Goal: Task Accomplishment & Management: Complete application form

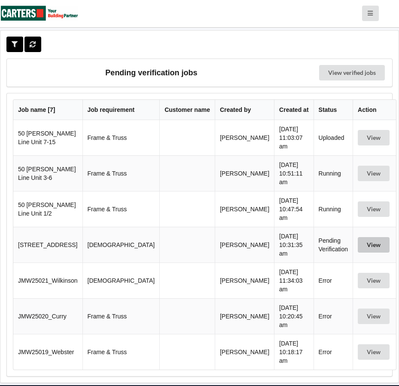
click at [367, 237] on button "View" at bounding box center [374, 244] width 32 height 15
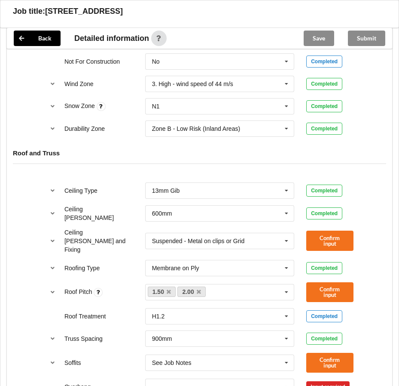
scroll to position [387, 0]
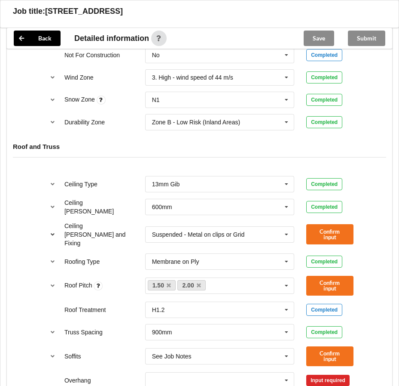
click at [50, 231] on icon "reference-toggle" at bounding box center [52, 233] width 7 height 5
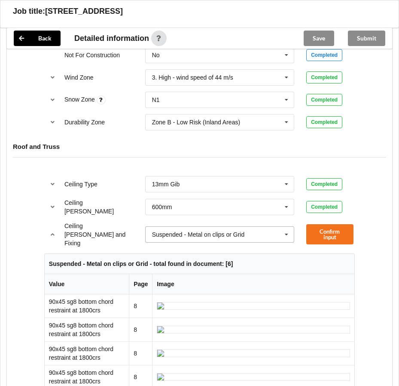
click at [285, 229] on icon at bounding box center [286, 235] width 13 height 16
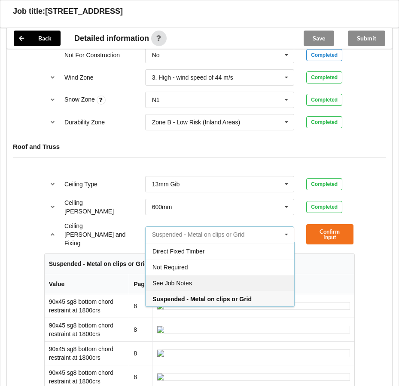
scroll to position [15, 0]
click at [218, 276] on div "See Job Notes" at bounding box center [220, 282] width 149 height 16
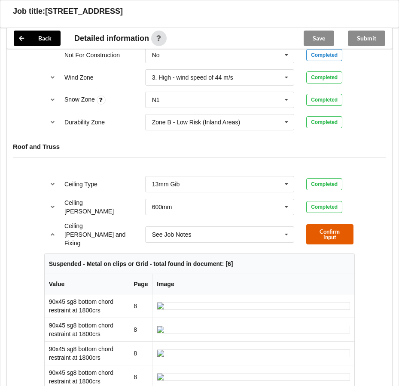
click at [319, 230] on button "Confirm input" at bounding box center [329, 234] width 47 height 20
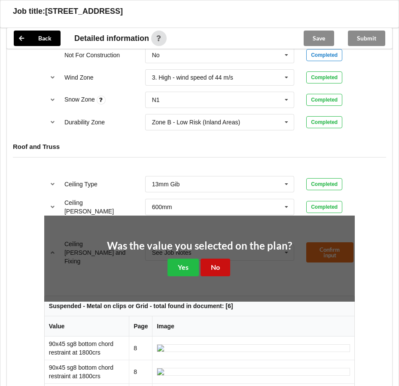
click at [205, 263] on button "No" at bounding box center [216, 267] width 30 height 18
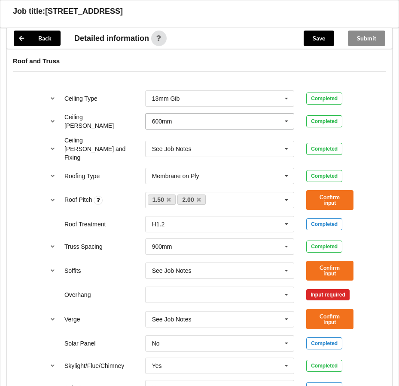
scroll to position [473, 0]
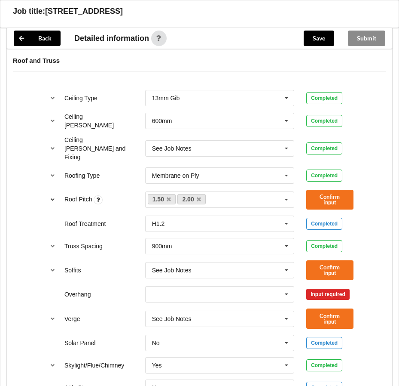
click at [47, 192] on button "reference-toggle" at bounding box center [52, 199] width 17 height 15
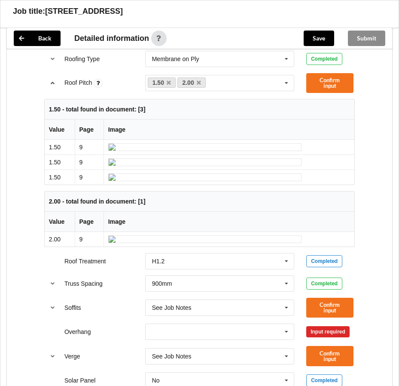
scroll to position [430, 0]
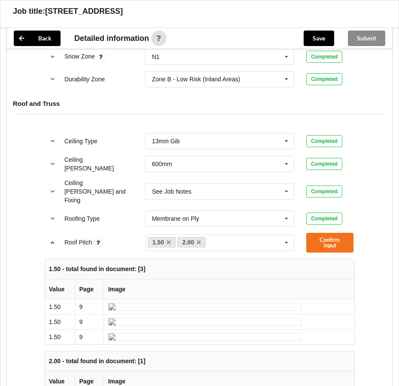
click at [49, 236] on button "reference-toggle" at bounding box center [52, 242] width 17 height 15
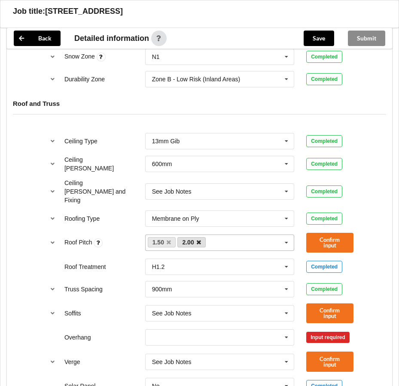
click at [199, 239] on icon at bounding box center [199, 242] width 4 height 6
click at [169, 239] on icon at bounding box center [169, 242] width 4 height 6
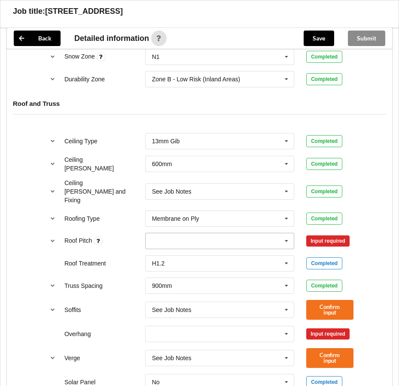
click at [170, 233] on div "1.50 2.00 None" at bounding box center [220, 241] width 150 height 16
type input "45"
click at [333, 235] on div "Input required" at bounding box center [327, 240] width 43 height 11
click at [238, 233] on div "45 1.50 2.00 None" at bounding box center [220, 241] width 150 height 16
type input "45"
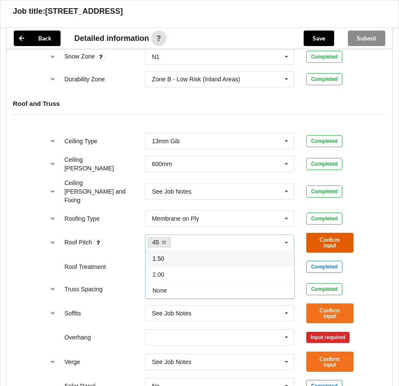
click at [342, 234] on button "Confirm input" at bounding box center [329, 243] width 47 height 20
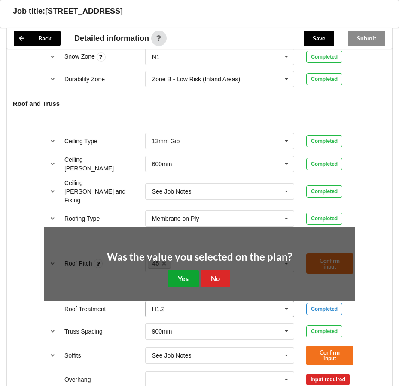
drag, startPoint x: 188, startPoint y: 267, endPoint x: 177, endPoint y: 252, distance: 19.3
click at [188, 270] on button "Yes" at bounding box center [183, 279] width 31 height 18
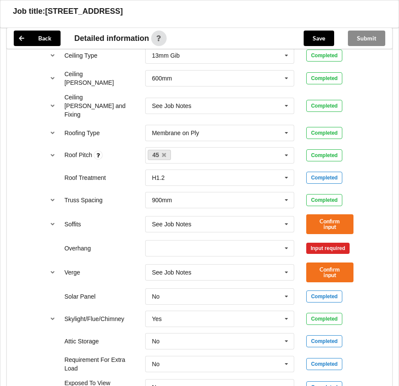
scroll to position [516, 0]
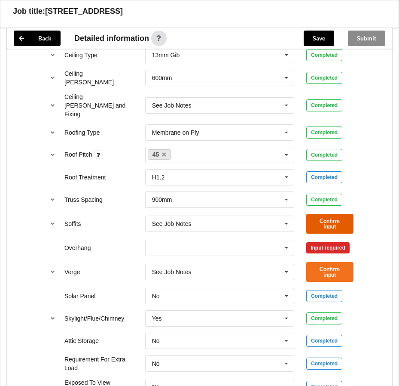
click at [325, 216] on button "Confirm input" at bounding box center [329, 224] width 47 height 20
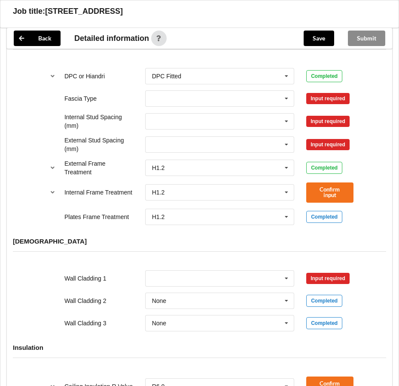
scroll to position [847, 0]
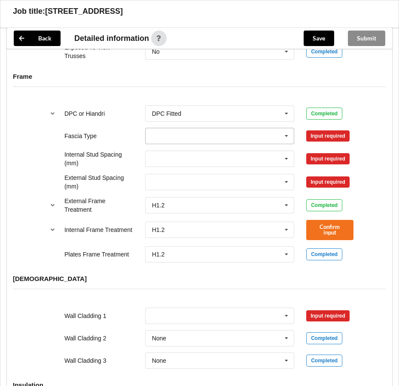
click at [288, 128] on icon at bounding box center [286, 136] width 13 height 16
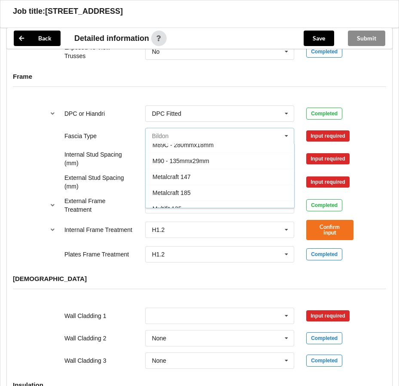
scroll to position [232, 0]
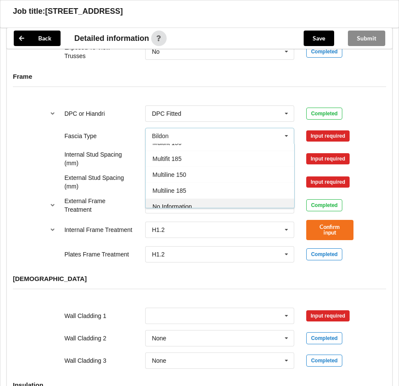
click at [198, 198] on div "No Information" at bounding box center [220, 206] width 149 height 16
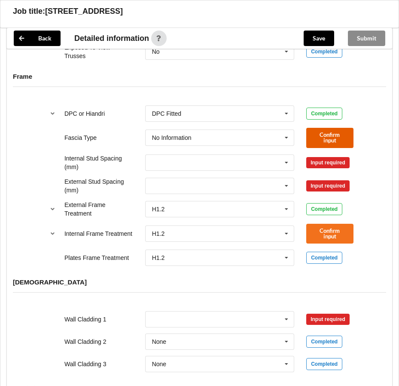
click at [309, 129] on button "Confirm input" at bounding box center [329, 138] width 47 height 20
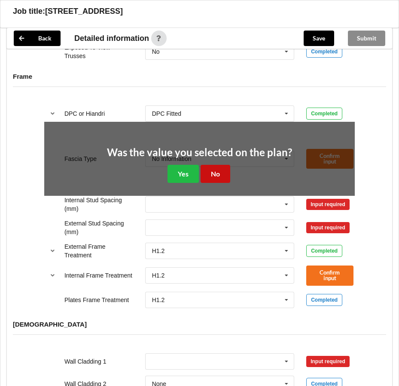
click at [218, 165] on button "No" at bounding box center [216, 174] width 30 height 18
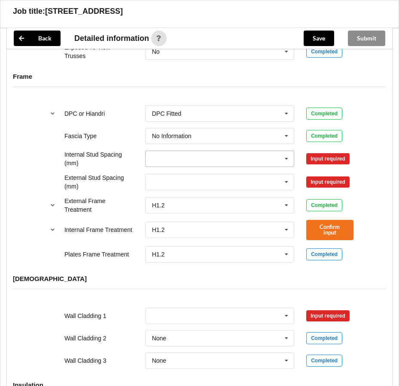
click at [281, 151] on icon at bounding box center [286, 159] width 13 height 16
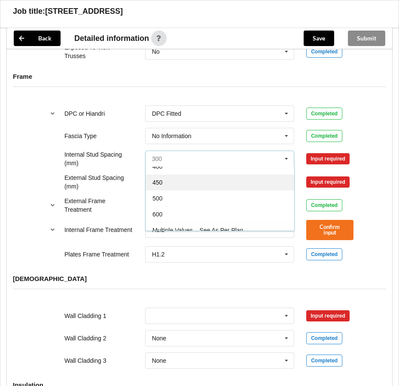
scroll to position [43, 0]
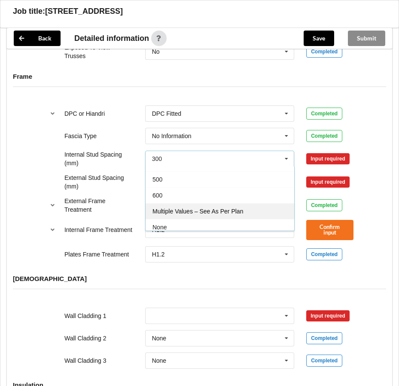
click at [265, 203] on div "Multiple Values – See As Per Plan" at bounding box center [220, 211] width 149 height 16
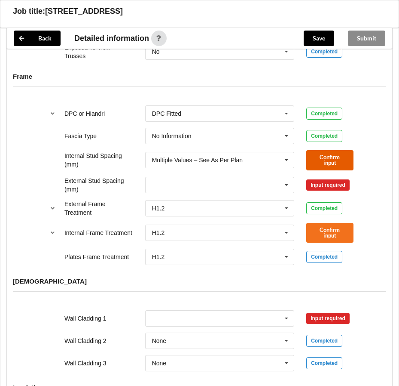
click at [316, 150] on button "Confirm input" at bounding box center [329, 160] width 47 height 20
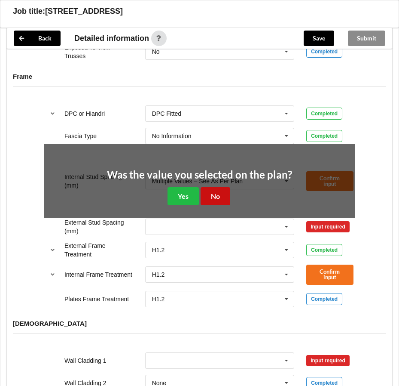
click at [210, 187] on button "No" at bounding box center [216, 196] width 30 height 18
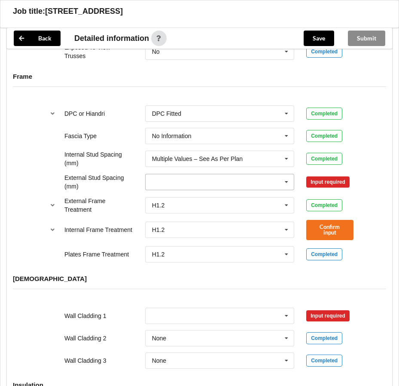
click at [293, 174] on icon at bounding box center [286, 182] width 13 height 16
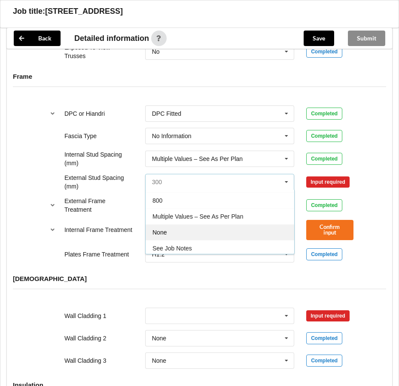
scroll to position [79, 0]
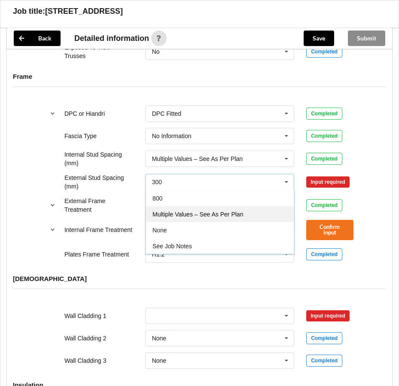
click at [234, 211] on span "Multiple Values – See As Per Plan" at bounding box center [198, 214] width 91 height 7
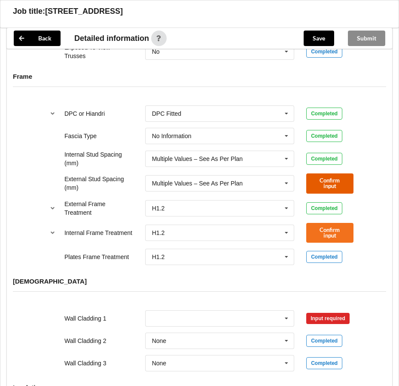
click at [312, 173] on button "Confirm input" at bounding box center [329, 183] width 47 height 20
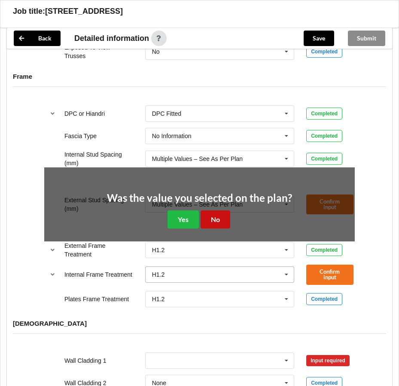
click at [224, 212] on button "No" at bounding box center [216, 219] width 30 height 18
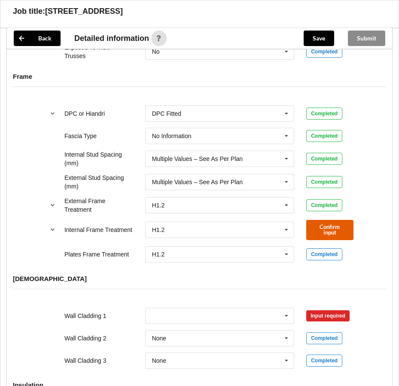
click at [334, 220] on button "Confirm input" at bounding box center [329, 230] width 47 height 20
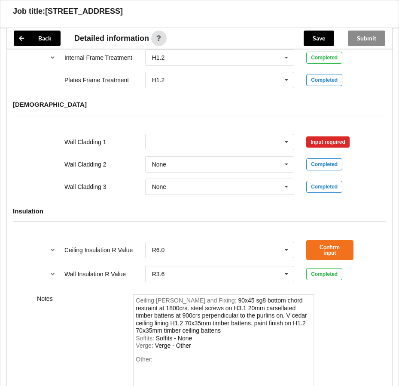
scroll to position [1016, 0]
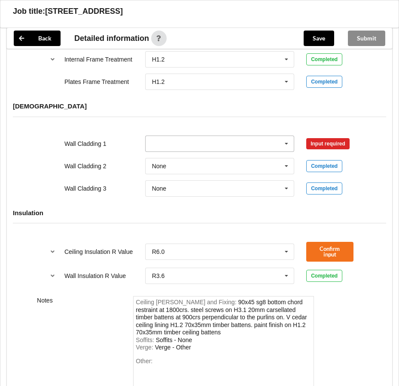
click at [169, 136] on input "text" at bounding box center [220, 143] width 149 height 15
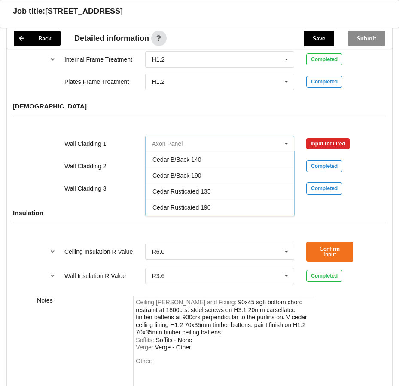
scroll to position [86, 0]
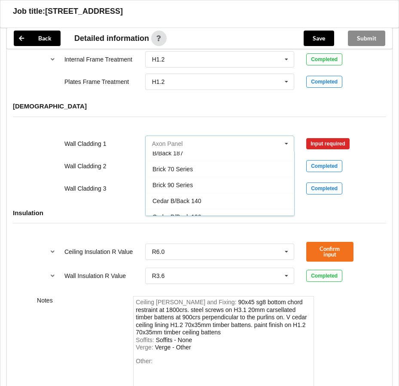
click at [192, 136] on input "text" at bounding box center [220, 143] width 149 height 15
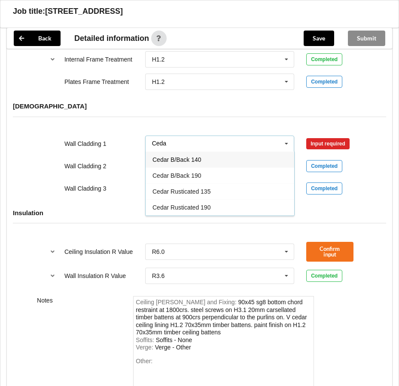
type input "Cedar"
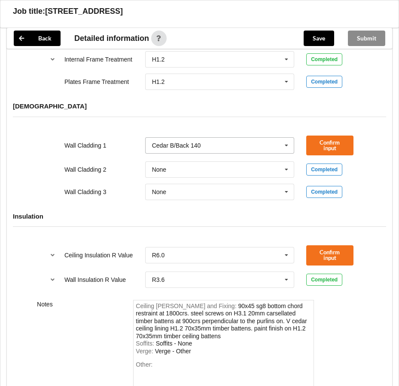
click at [214, 138] on input "text" at bounding box center [220, 145] width 149 height 15
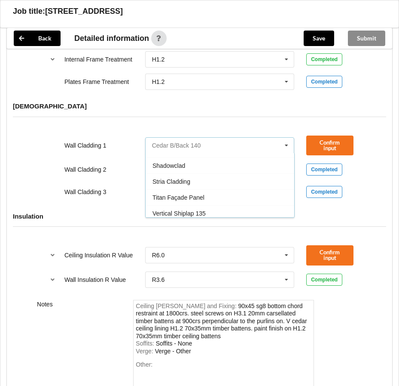
scroll to position [497, 0]
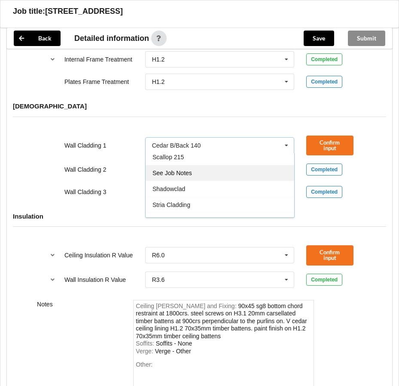
click at [202, 165] on div "See Job Notes" at bounding box center [220, 173] width 149 height 16
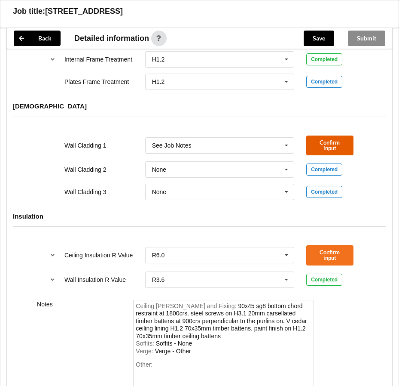
click at [349, 138] on button "Confirm input" at bounding box center [329, 145] width 47 height 20
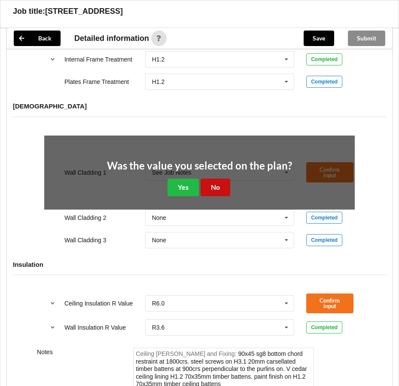
click at [216, 178] on button "No" at bounding box center [216, 187] width 30 height 18
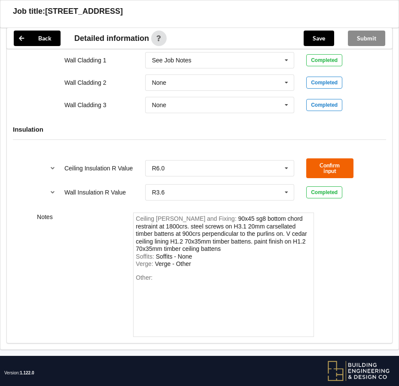
scroll to position [1102, 0]
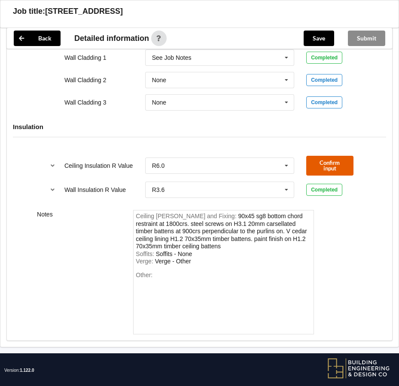
click at [331, 156] on button "Confirm input" at bounding box center [329, 166] width 47 height 20
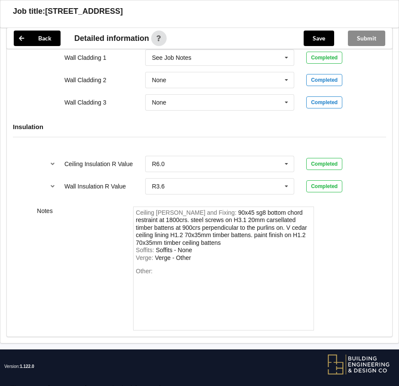
scroll to position [1098, 0]
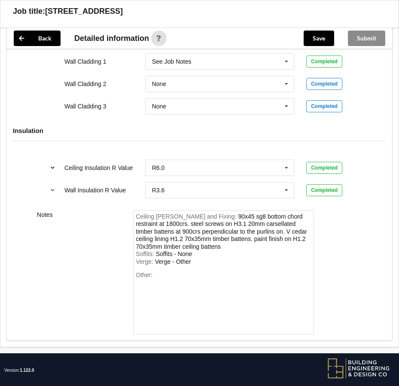
click at [49, 160] on button "reference-toggle" at bounding box center [52, 167] width 17 height 15
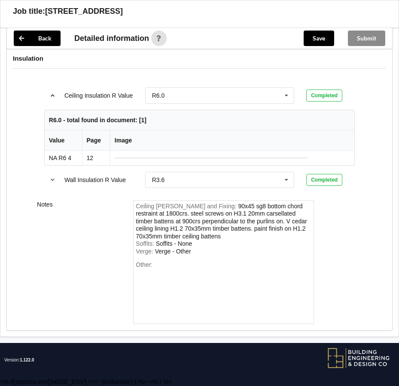
scroll to position [1218, 0]
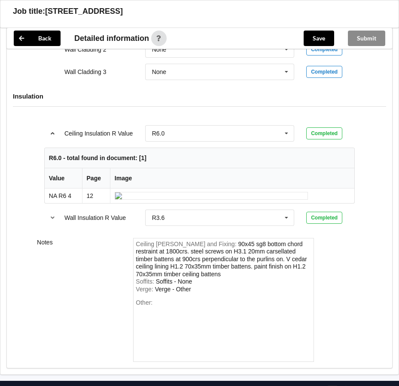
click at [54, 130] on icon "reference-toggle" at bounding box center [52, 132] width 7 height 5
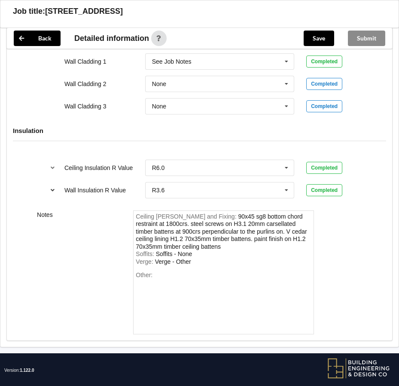
click at [54, 187] on icon "reference-toggle" at bounding box center [52, 189] width 7 height 5
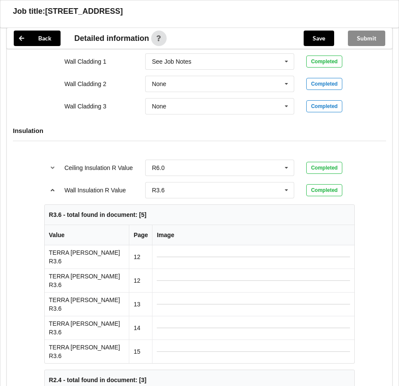
click at [54, 187] on icon "reference-toggle" at bounding box center [52, 189] width 7 height 5
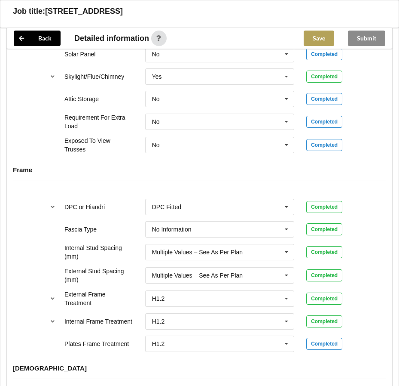
click at [313, 41] on button "Save" at bounding box center [319, 38] width 31 height 15
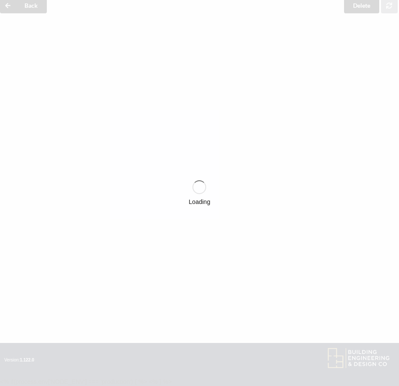
scroll to position [754, 0]
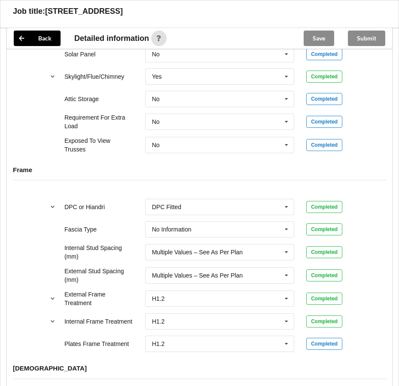
click at [374, 39] on div "Submit" at bounding box center [366, 38] width 51 height 21
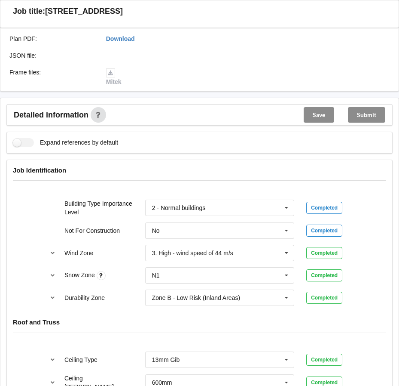
scroll to position [215, 0]
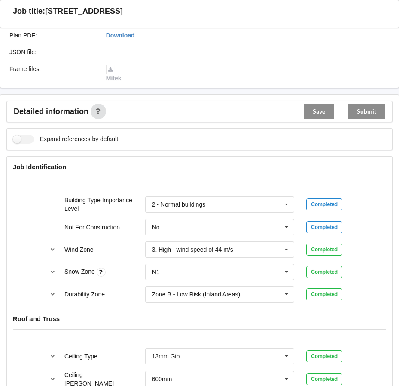
click at [365, 111] on div "Submit" at bounding box center [366, 111] width 51 height 21
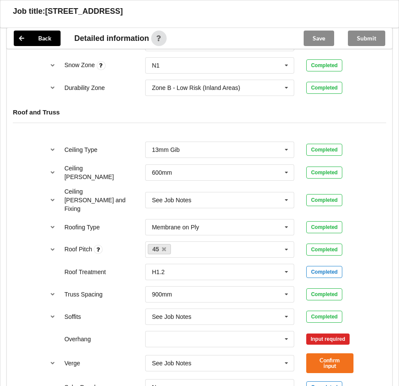
scroll to position [516, 0]
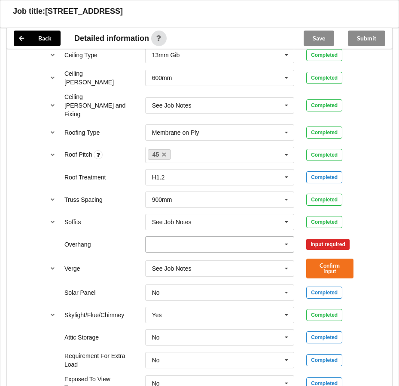
click at [288, 236] on icon at bounding box center [286, 244] width 13 height 16
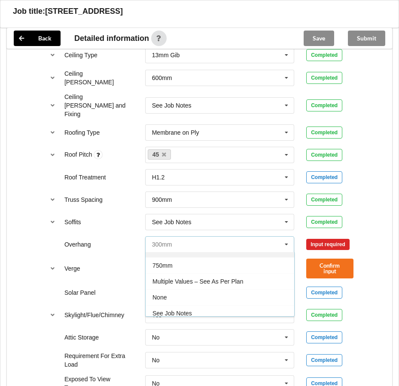
scroll to position [47, 0]
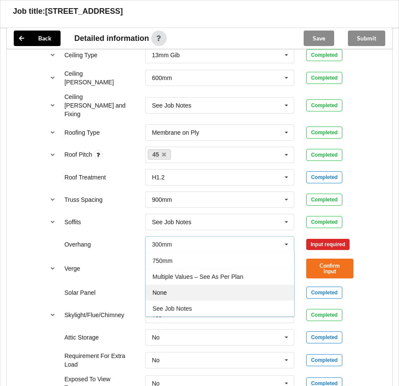
click at [225, 286] on div "None" at bounding box center [220, 292] width 149 height 16
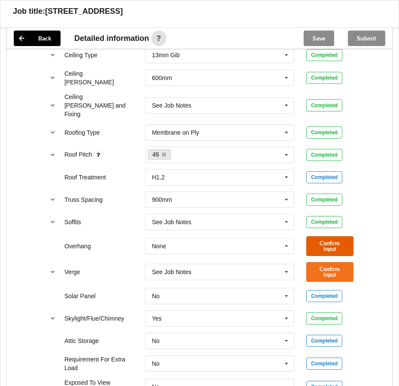
click at [338, 238] on button "Confirm input" at bounding box center [329, 246] width 47 height 20
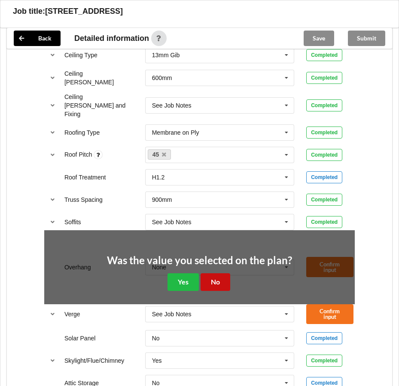
click at [226, 273] on button "No" at bounding box center [216, 282] width 30 height 18
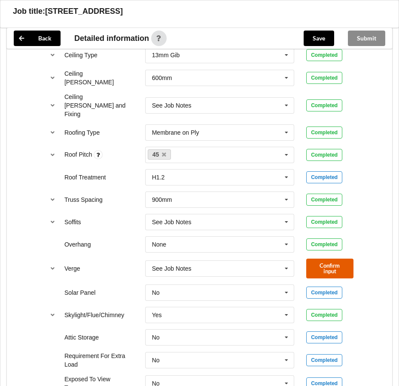
click at [327, 258] on button "Confirm input" at bounding box center [329, 268] width 47 height 20
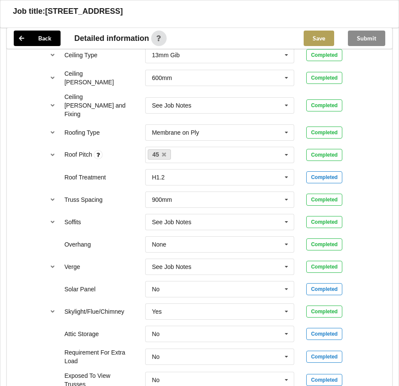
click at [324, 42] on button "Save" at bounding box center [319, 38] width 31 height 15
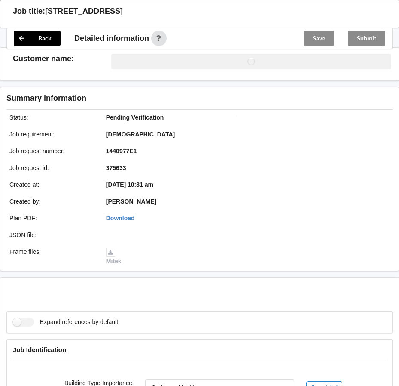
scroll to position [516, 0]
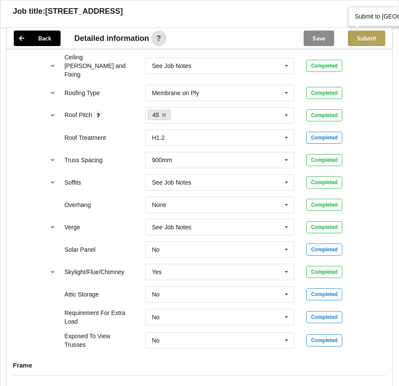
click at [366, 38] on button "Submit" at bounding box center [366, 38] width 37 height 15
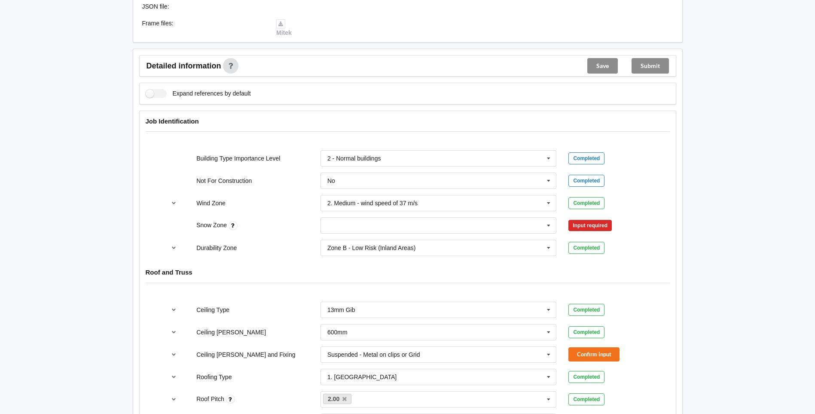
scroll to position [301, 0]
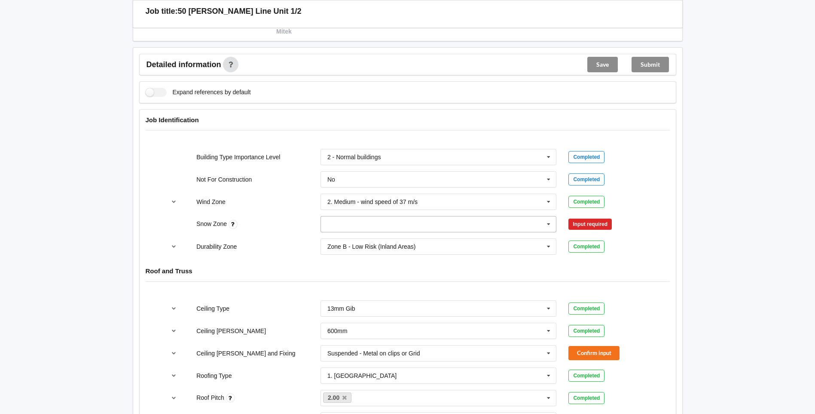
click at [399, 224] on icon at bounding box center [548, 224] width 13 height 16
drag, startPoint x: 399, startPoint y: 251, endPoint x: 434, endPoint y: 248, distance: 34.5
click at [399, 251] on div "N1" at bounding box center [439, 256] width 236 height 16
click at [399, 223] on button "Confirm input" at bounding box center [594, 224] width 51 height 14
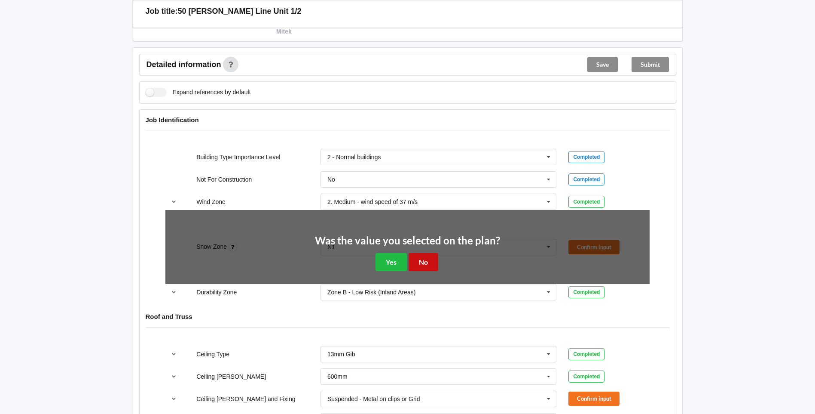
click at [399, 260] on button "No" at bounding box center [424, 262] width 30 height 18
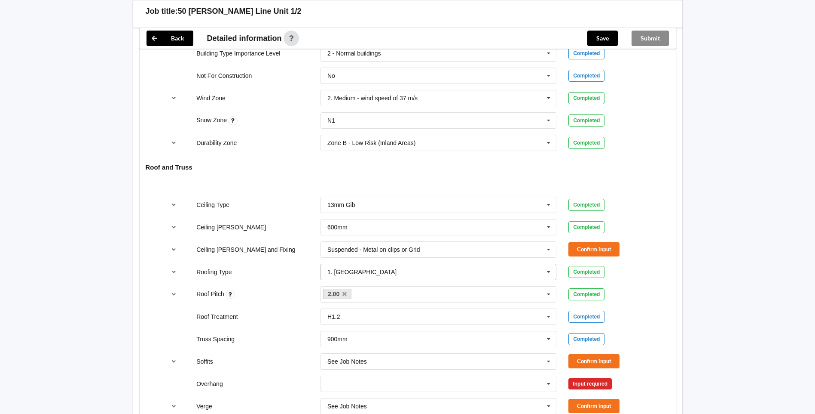
scroll to position [430, 0]
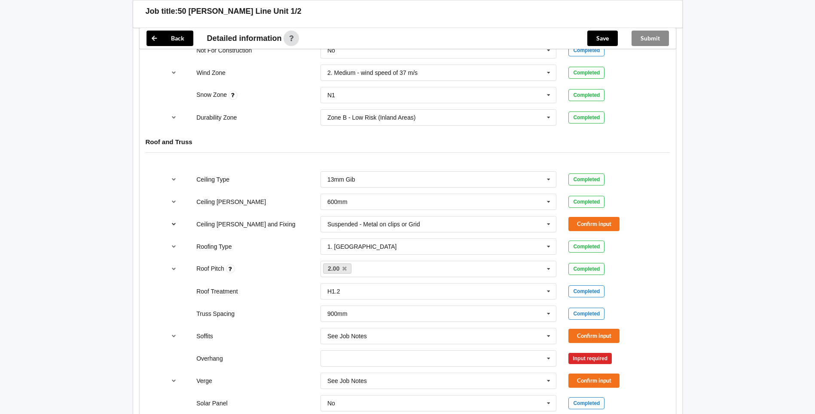
click at [169, 229] on button "reference-toggle" at bounding box center [173, 223] width 17 height 15
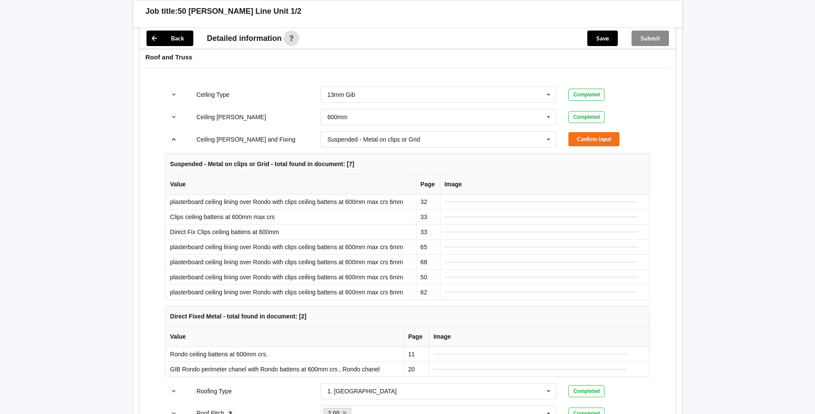
scroll to position [516, 0]
click at [399, 142] on icon at bounding box center [548, 138] width 13 height 16
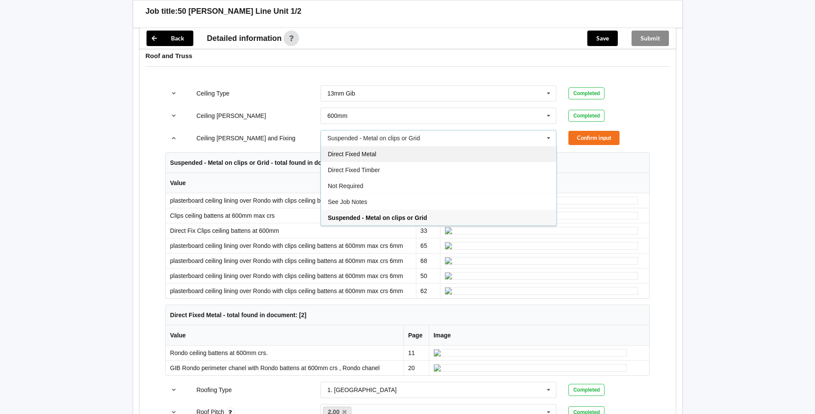
click at [399, 158] on div "Direct Fixed Metal" at bounding box center [439, 154] width 236 height 16
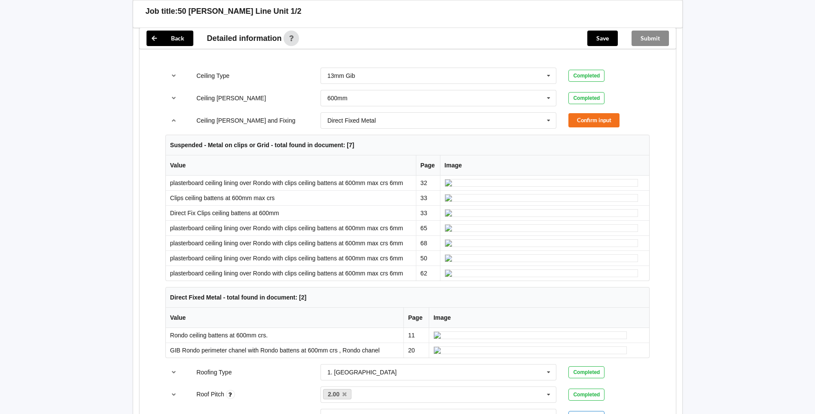
scroll to position [387, 0]
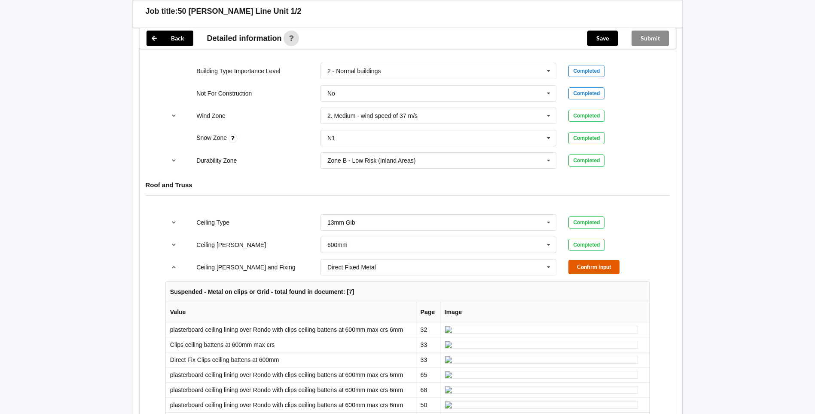
click at [399, 269] on button "Confirm input" at bounding box center [594, 267] width 51 height 14
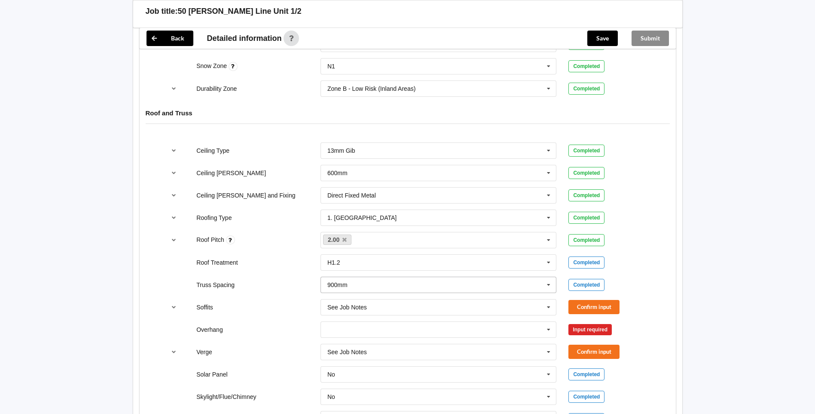
scroll to position [473, 0]
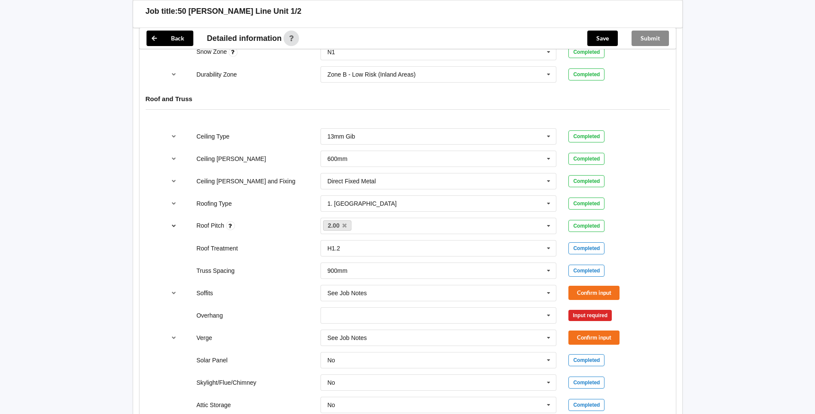
click at [179, 229] on button "reference-toggle" at bounding box center [173, 225] width 17 height 15
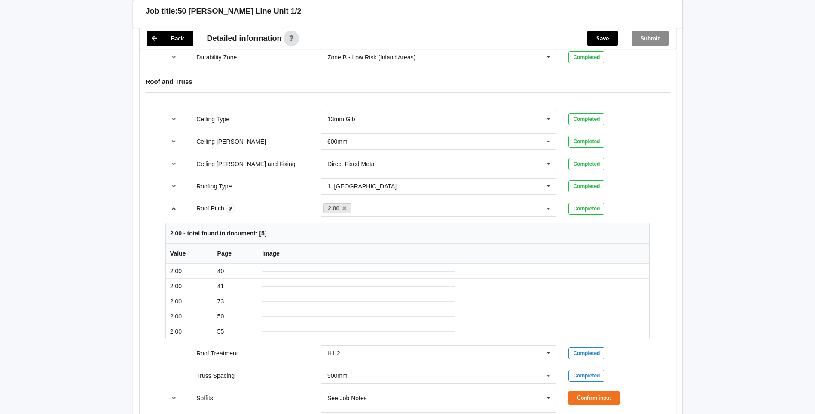
scroll to position [430, 0]
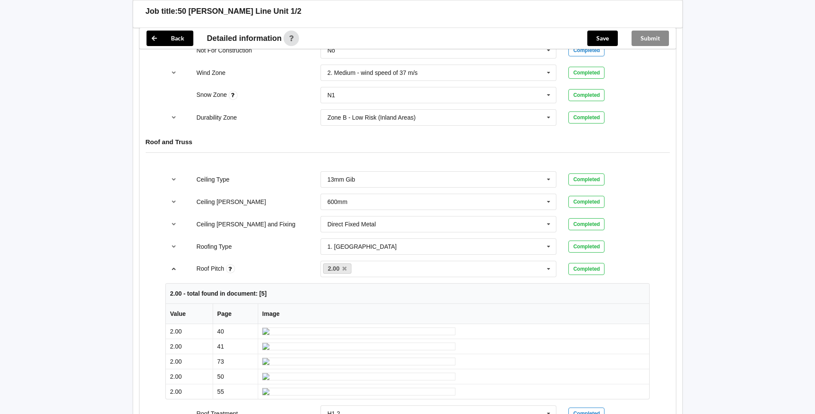
click at [177, 265] on button "reference-toggle" at bounding box center [173, 268] width 17 height 15
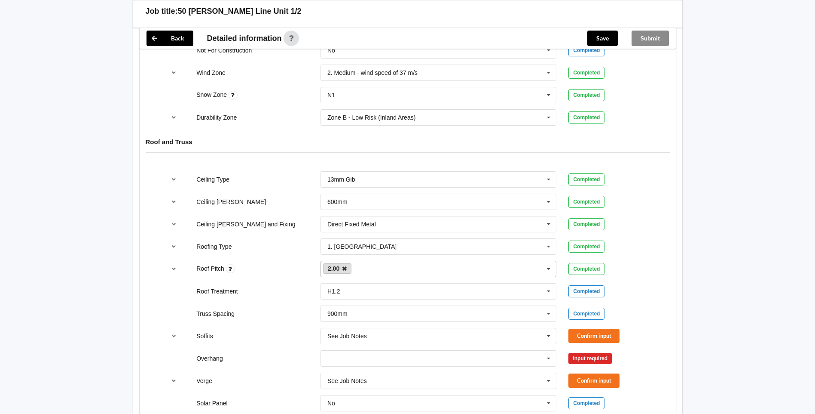
click at [344, 267] on icon at bounding box center [345, 269] width 4 height 6
click at [353, 268] on div "2.00 None" at bounding box center [439, 268] width 236 height 16
type input "3"
type input "23.1"
click at [399, 274] on div "Roof Pitch 23.1 Add 23.1 Input required" at bounding box center [407, 268] width 496 height 28
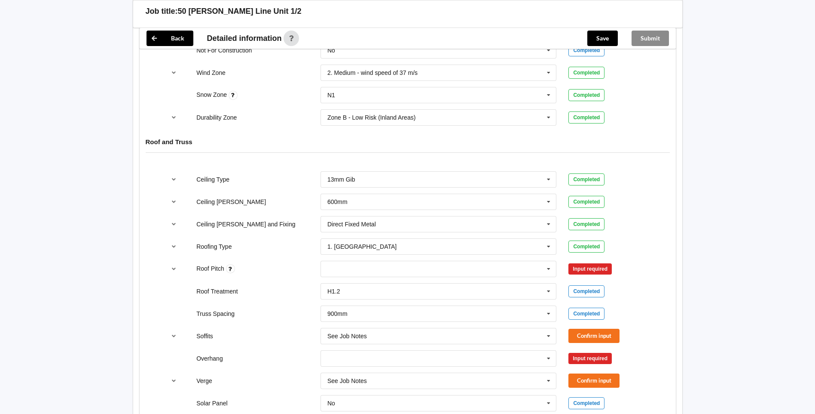
click at [399, 269] on div "Input required" at bounding box center [590, 268] width 43 height 11
click at [399, 269] on div "23.1 2.00 None" at bounding box center [439, 268] width 236 height 16
type input "23.1"
click at [399, 269] on button "Confirm input" at bounding box center [594, 268] width 51 height 14
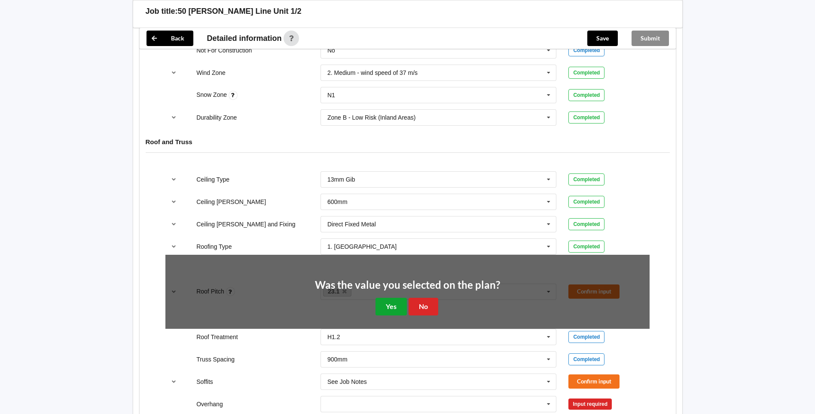
click at [397, 309] on button "Yes" at bounding box center [391, 306] width 31 height 18
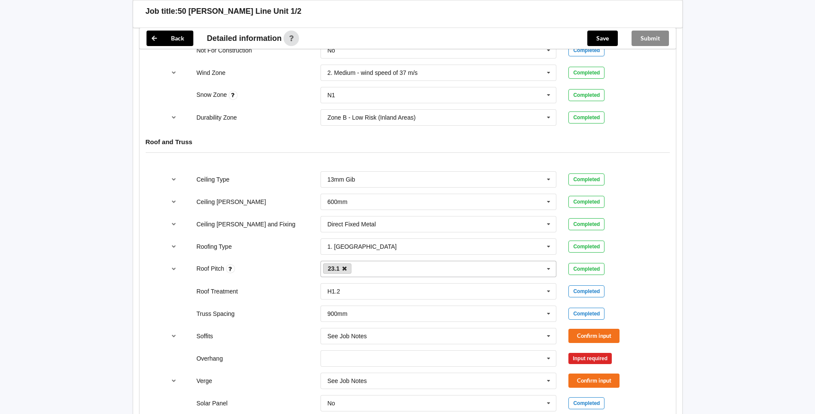
click at [346, 268] on icon at bounding box center [345, 269] width 4 height 6
click at [337, 272] on input "text" at bounding box center [333, 268] width 13 height 7
type input "15"
type input "11"
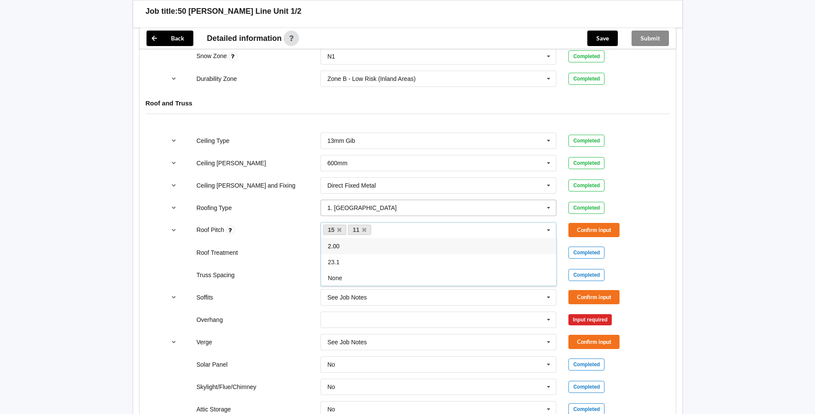
scroll to position [473, 0]
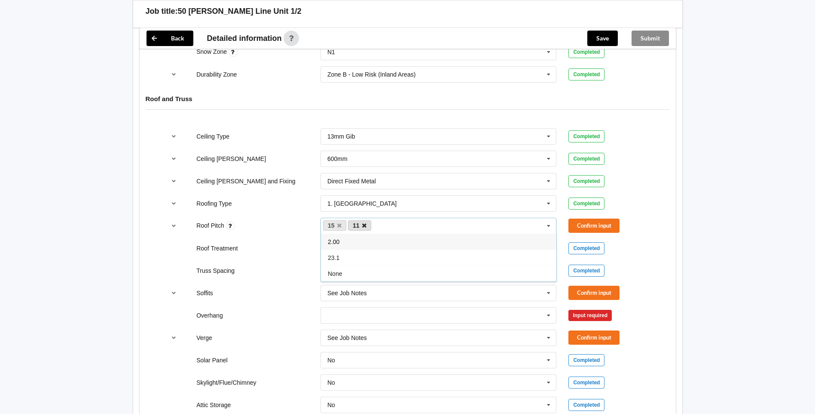
click at [365, 226] on icon at bounding box center [364, 226] width 4 height 6
click at [399, 227] on div "Confirm input" at bounding box center [609, 225] width 81 height 14
click at [399, 225] on button "Confirm input" at bounding box center [594, 225] width 51 height 14
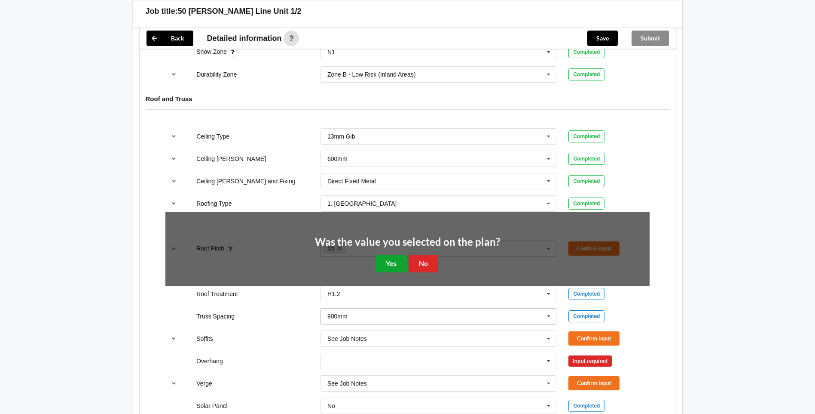
click at [392, 265] on button "Yes" at bounding box center [391, 263] width 31 height 18
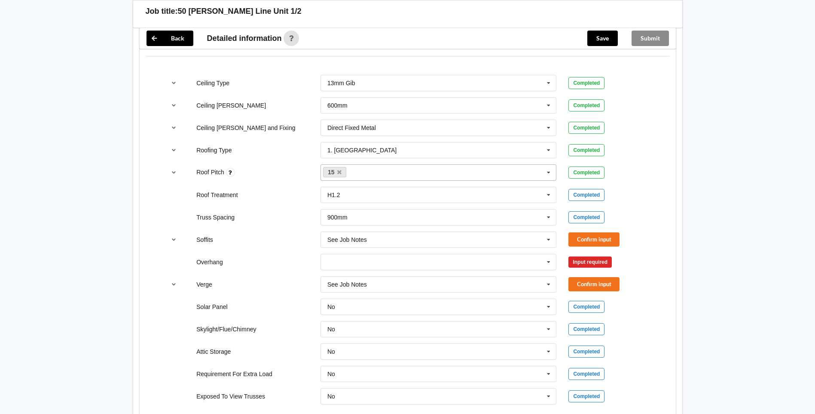
scroll to position [516, 0]
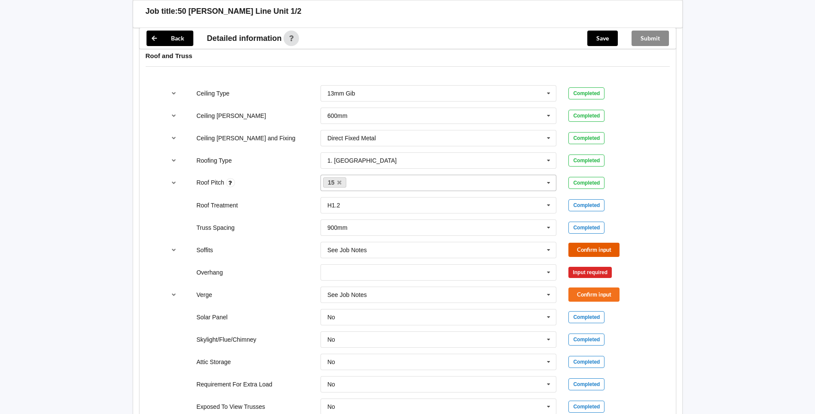
click at [399, 250] on button "Confirm input" at bounding box center [594, 249] width 51 height 14
click at [399, 270] on icon at bounding box center [548, 272] width 13 height 16
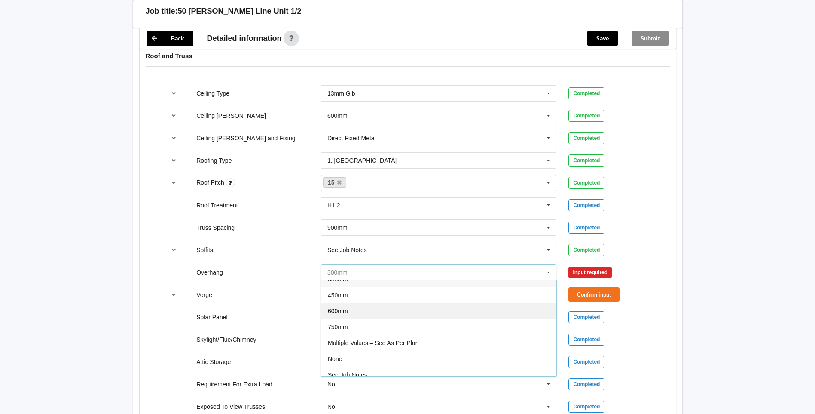
scroll to position [15, 0]
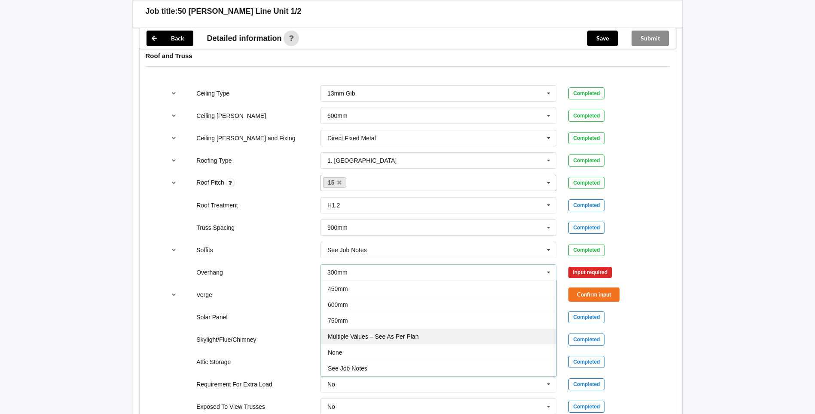
click at [399, 340] on div "Multiple Values – See As Per Plan" at bounding box center [439, 336] width 236 height 16
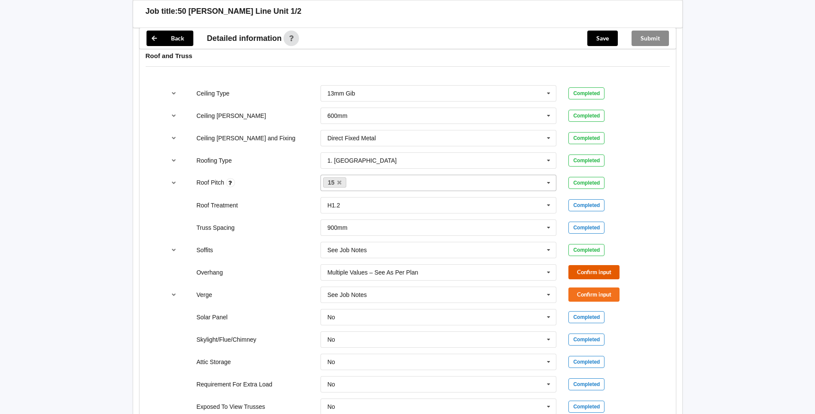
click at [399, 268] on button "Confirm input" at bounding box center [594, 272] width 51 height 14
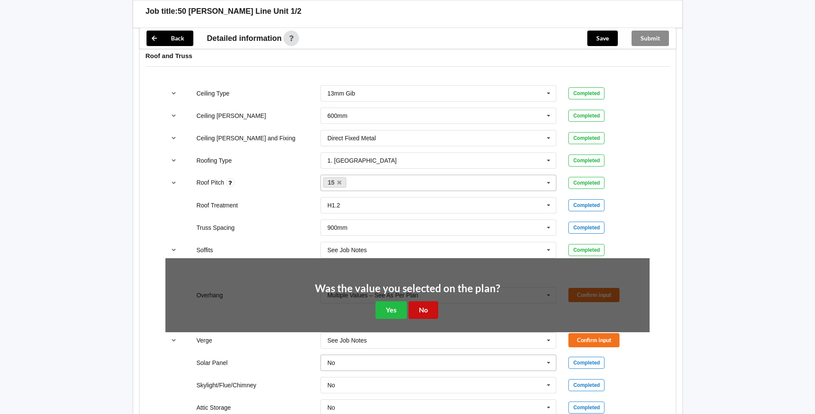
click at [399, 311] on button "No" at bounding box center [424, 310] width 30 height 18
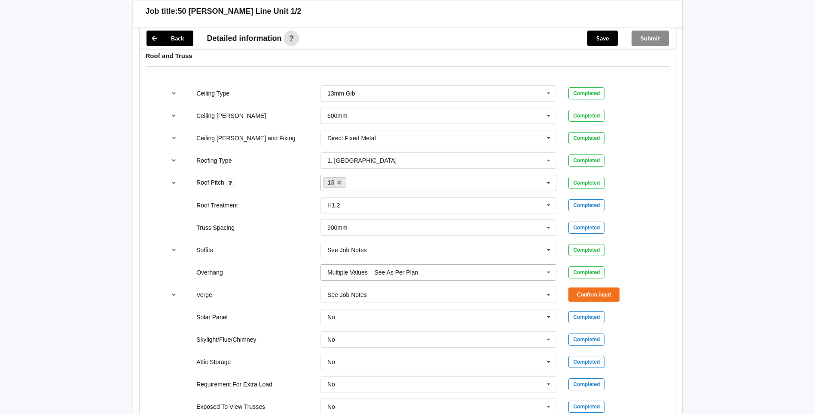
click at [399, 277] on icon at bounding box center [548, 272] width 13 height 16
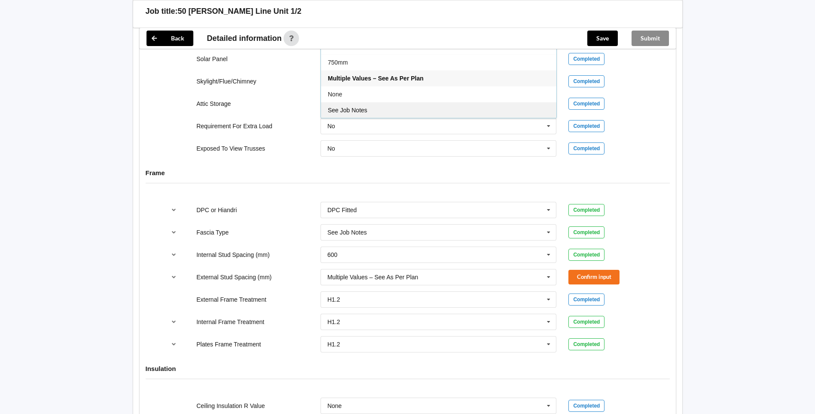
click at [367, 112] on span "See Job Notes" at bounding box center [348, 110] width 40 height 7
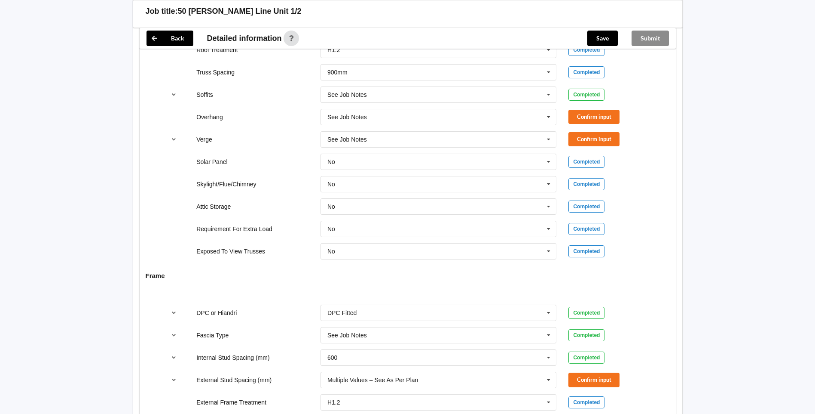
scroll to position [645, 0]
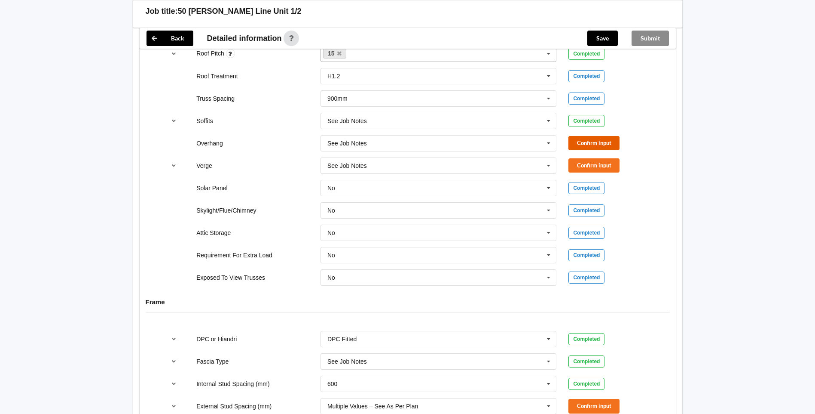
click at [399, 137] on button "Confirm input" at bounding box center [594, 143] width 51 height 14
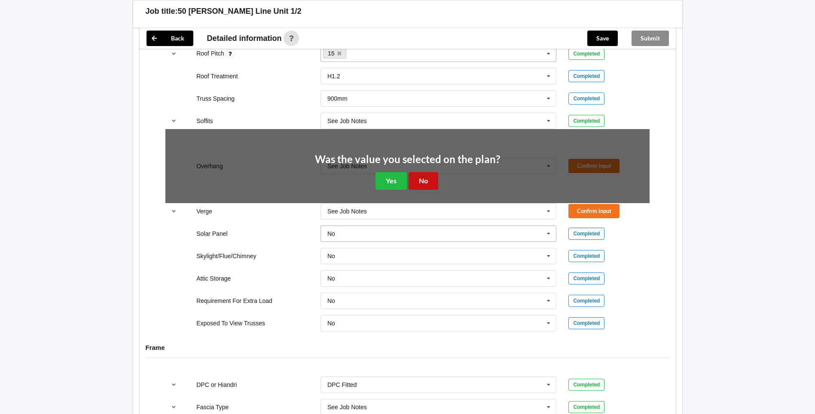
click at [399, 183] on button "No" at bounding box center [424, 181] width 30 height 18
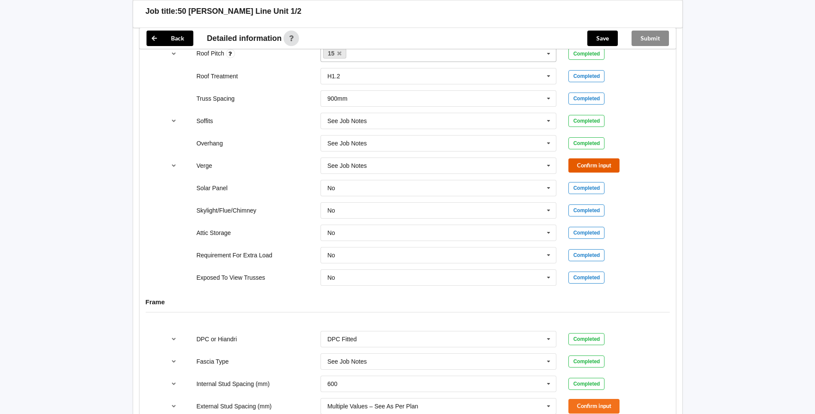
click at [399, 164] on button "Confirm input" at bounding box center [594, 165] width 51 height 14
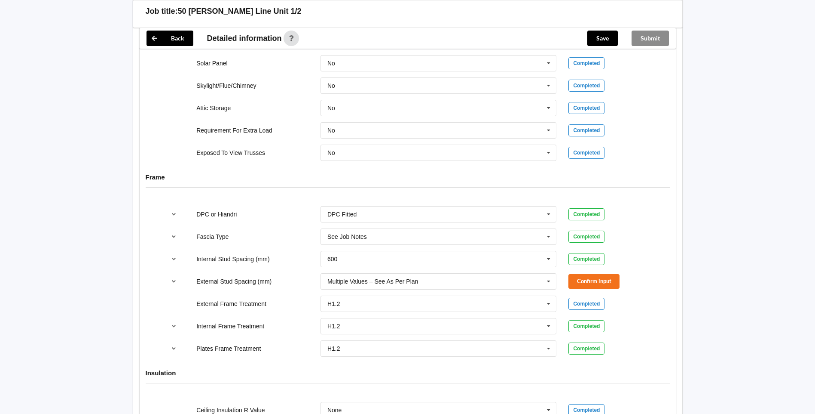
scroll to position [774, 0]
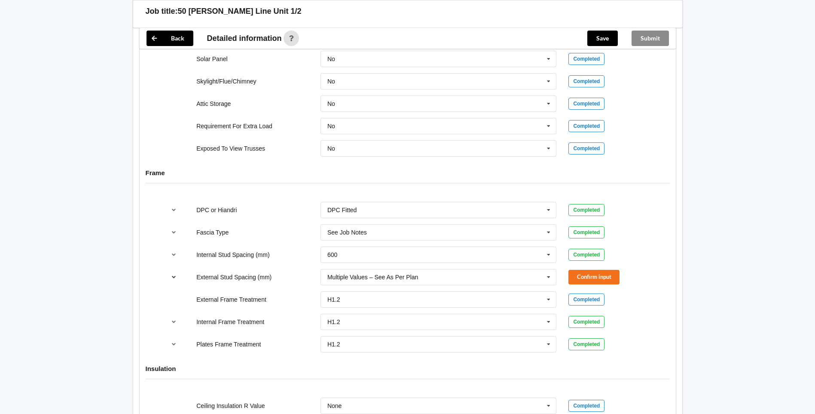
click at [175, 279] on icon "reference-toggle" at bounding box center [173, 276] width 7 height 5
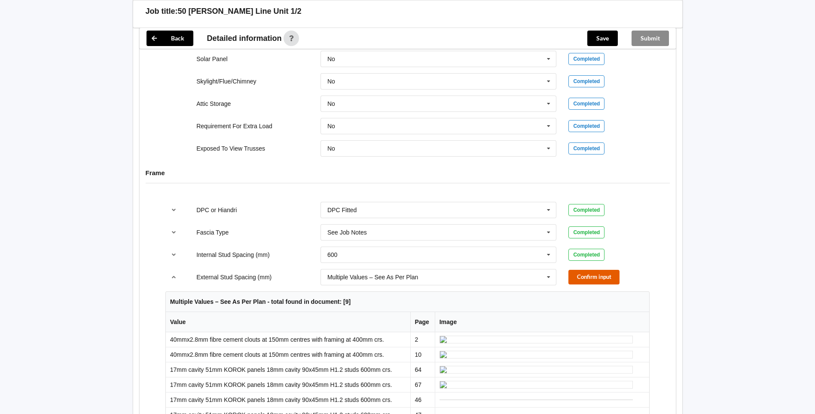
click at [399, 280] on button "Confirm input" at bounding box center [594, 277] width 51 height 14
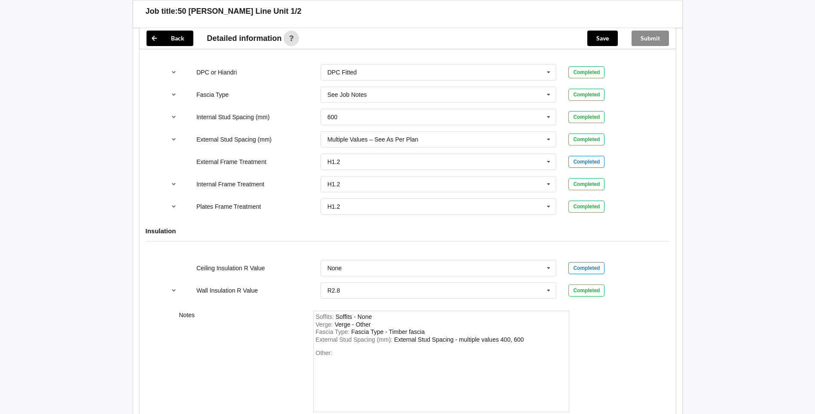
scroll to position [946, 0]
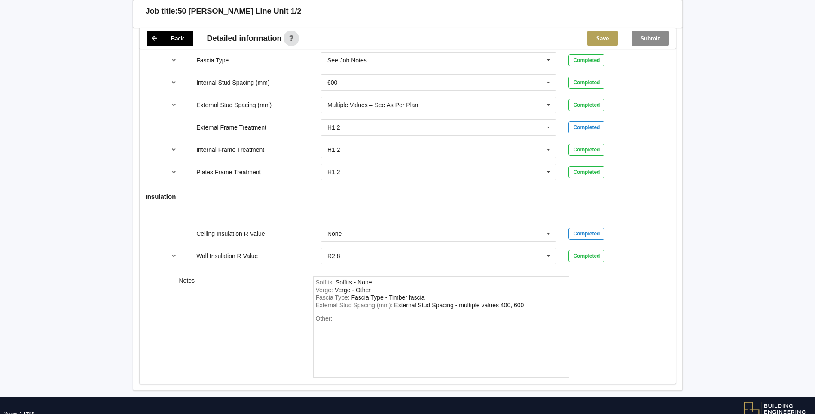
click at [399, 40] on button "Save" at bounding box center [603, 38] width 31 height 15
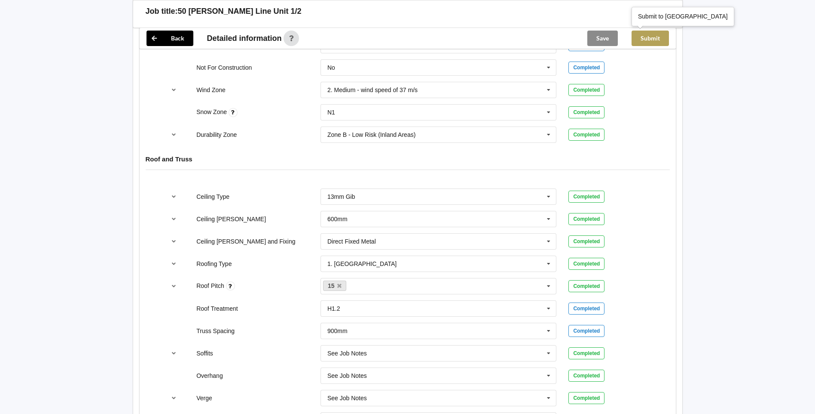
click at [399, 37] on button "Submit" at bounding box center [650, 38] width 37 height 15
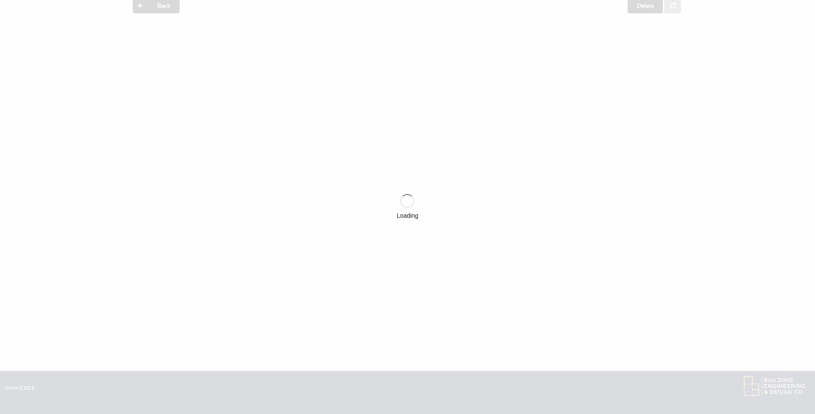
scroll to position [373, 0]
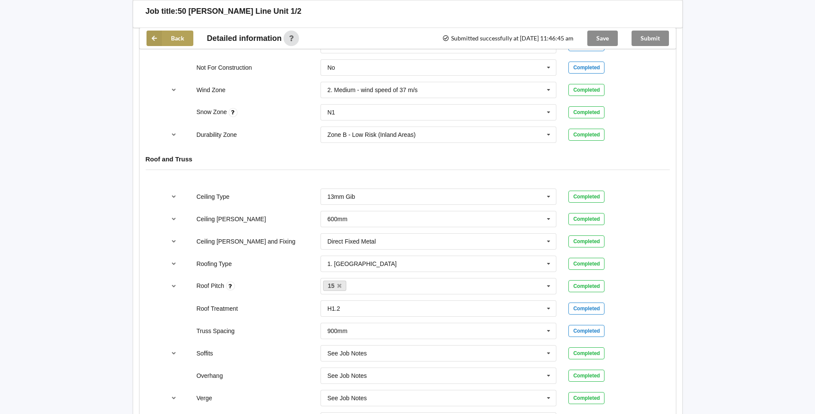
click at [172, 42] on button "Back" at bounding box center [170, 38] width 47 height 15
click at [162, 39] on button "Back" at bounding box center [170, 38] width 47 height 15
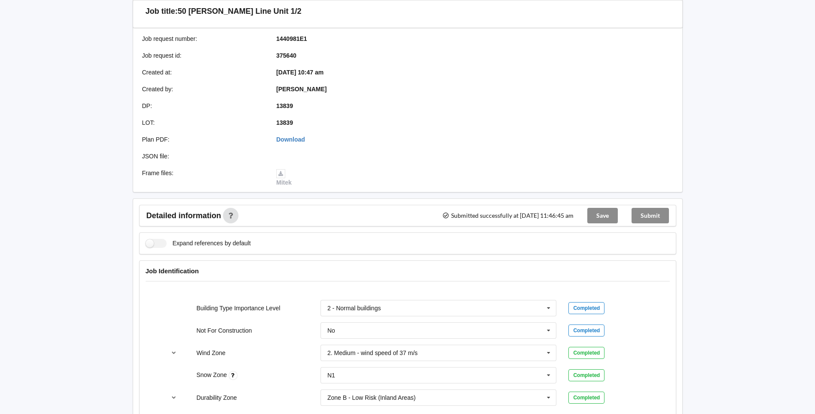
scroll to position [0, 0]
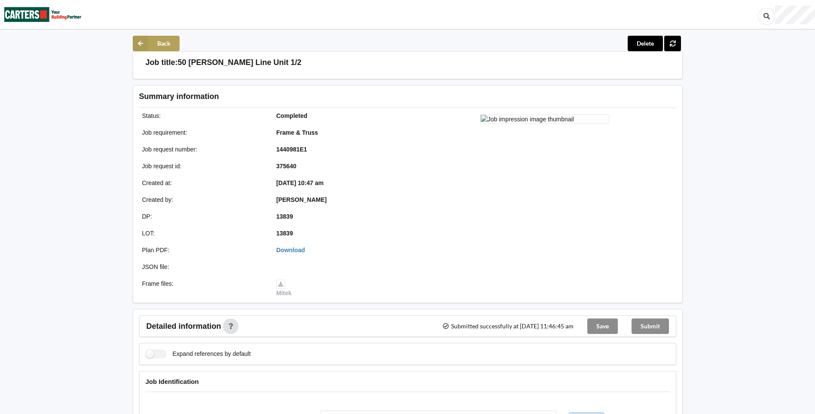
click at [152, 43] on button "Back" at bounding box center [156, 43] width 47 height 15
click at [144, 44] on icon at bounding box center [140, 43] width 15 height 15
click at [37, 11] on img at bounding box center [42, 14] width 77 height 28
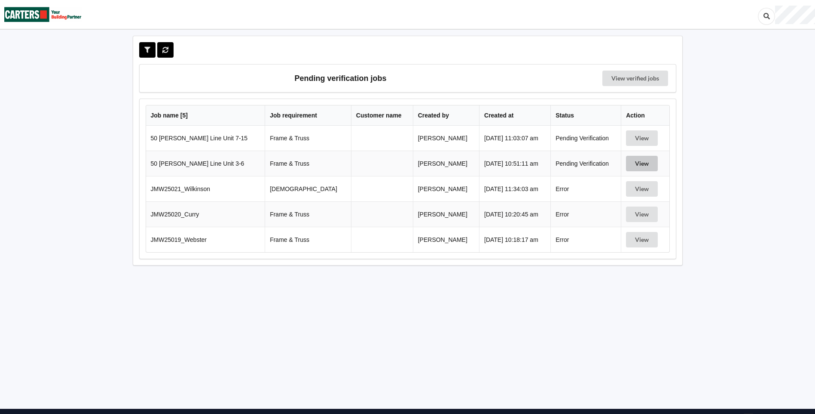
click at [399, 162] on button "View" at bounding box center [642, 163] width 32 height 15
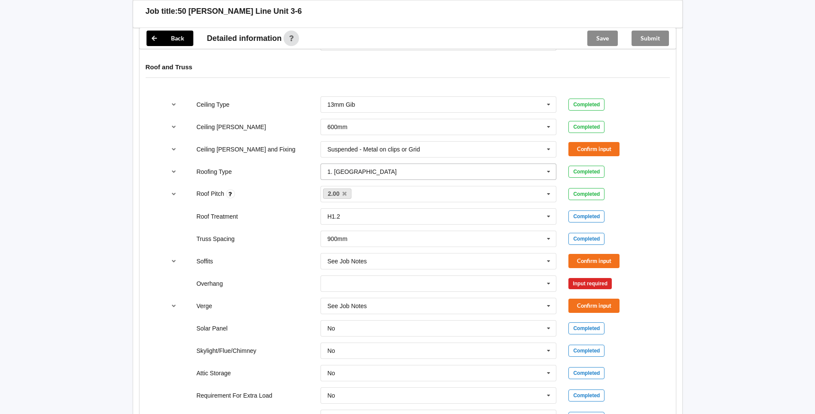
scroll to position [559, 0]
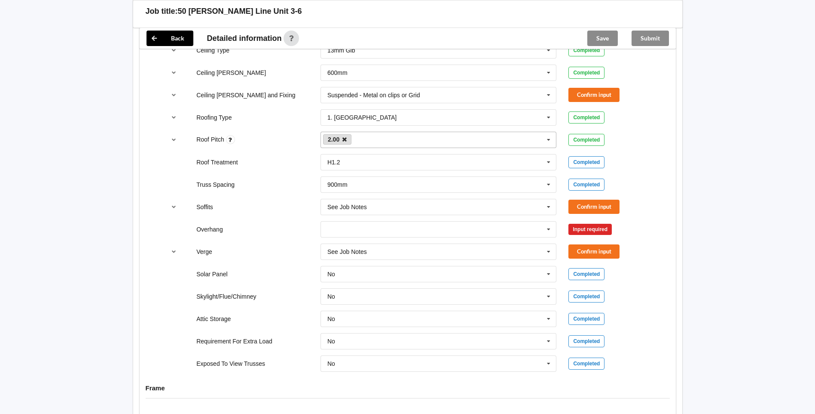
click at [343, 137] on icon at bounding box center [345, 140] width 4 height 6
click at [355, 142] on div "2.00 None" at bounding box center [439, 140] width 236 height 16
type input "15"
click at [399, 135] on button "Confirm input" at bounding box center [594, 139] width 51 height 14
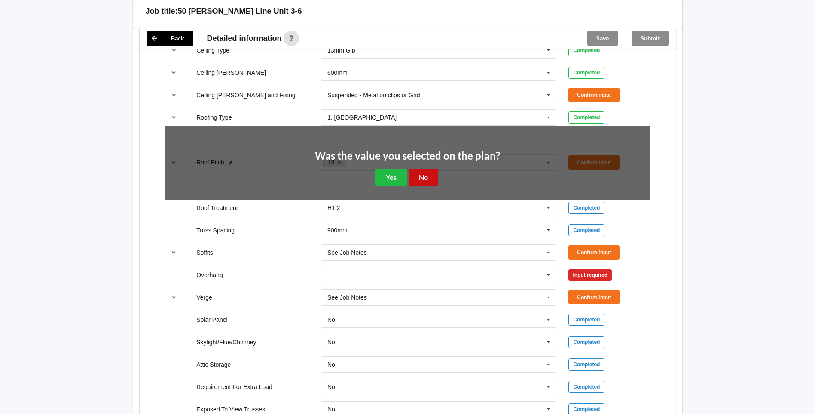
click at [399, 173] on button "No" at bounding box center [424, 177] width 30 height 18
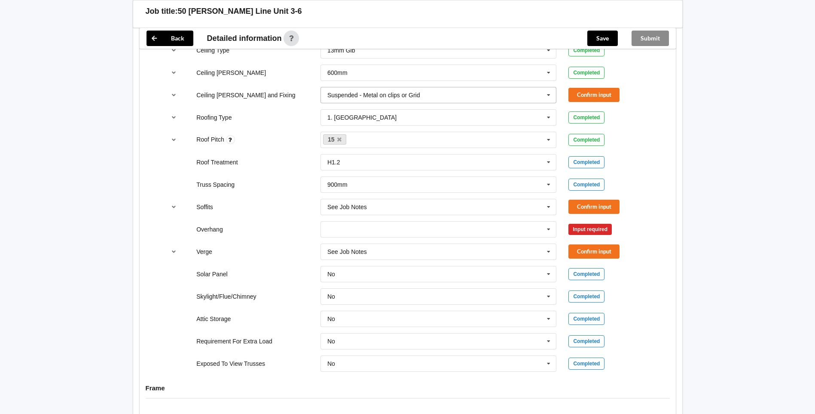
click at [399, 93] on icon at bounding box center [548, 95] width 13 height 16
click at [393, 111] on div "Direct Fixed Metal" at bounding box center [439, 111] width 236 height 16
click at [399, 91] on button "Confirm input" at bounding box center [594, 95] width 51 height 14
click at [399, 205] on button "Confirm input" at bounding box center [594, 206] width 51 height 14
click at [399, 226] on icon at bounding box center [548, 229] width 13 height 16
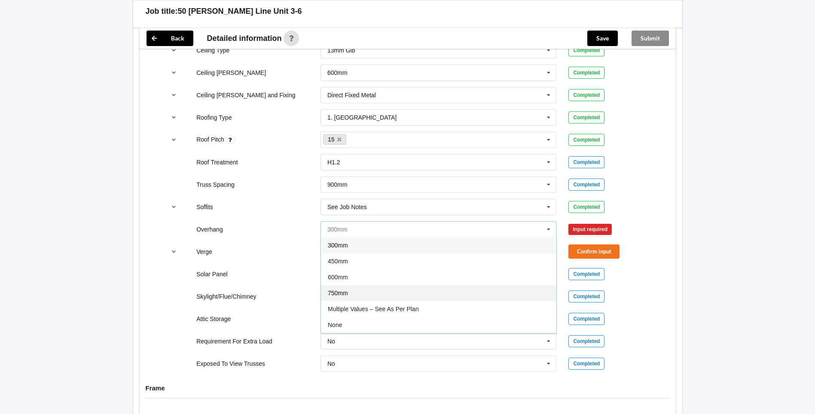
scroll to position [15, 0]
click at [399, 325] on div "See Job Notes" at bounding box center [439, 325] width 236 height 16
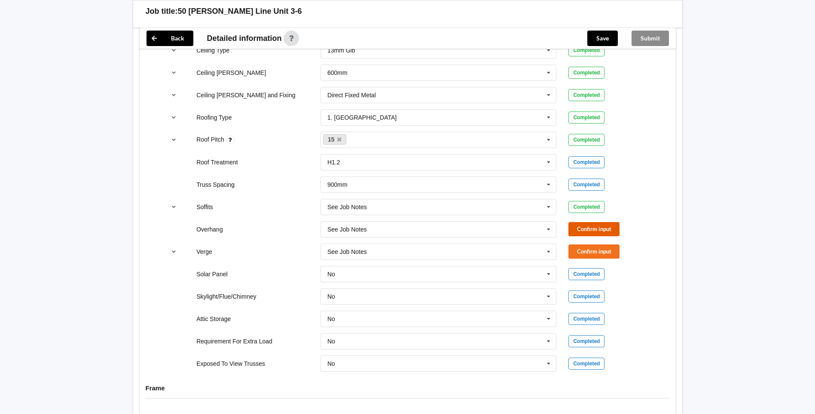
click at [399, 222] on button "Confirm input" at bounding box center [594, 229] width 51 height 14
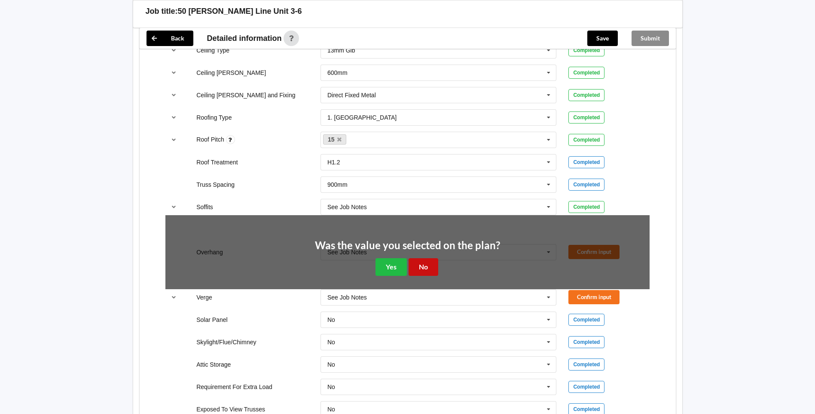
click at [399, 265] on button "No" at bounding box center [424, 267] width 30 height 18
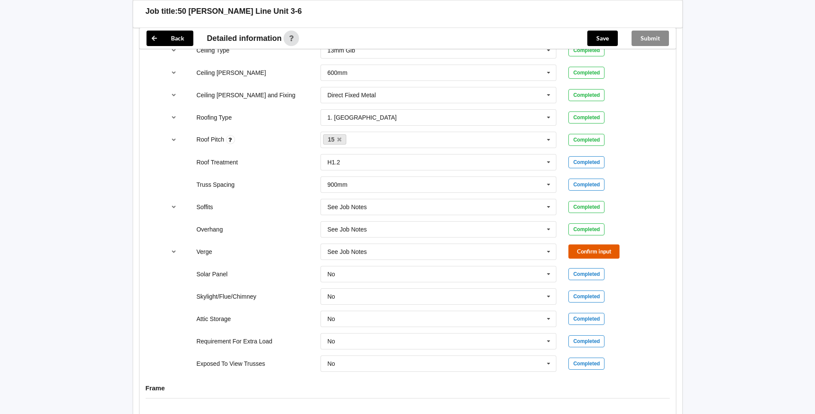
click at [399, 254] on button "Confirm input" at bounding box center [594, 251] width 51 height 14
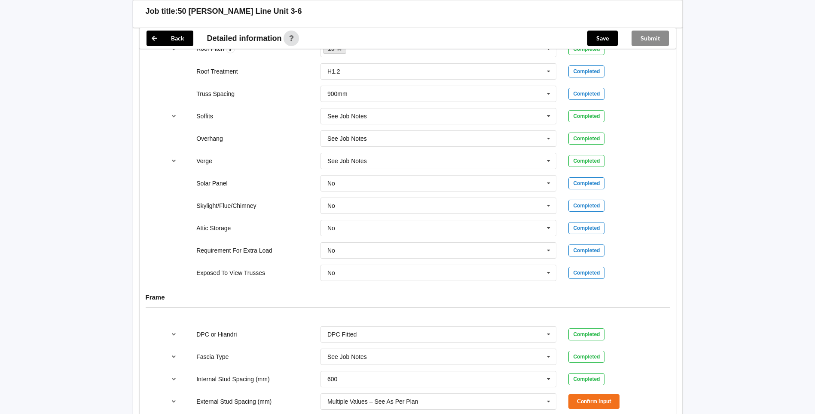
scroll to position [817, 0]
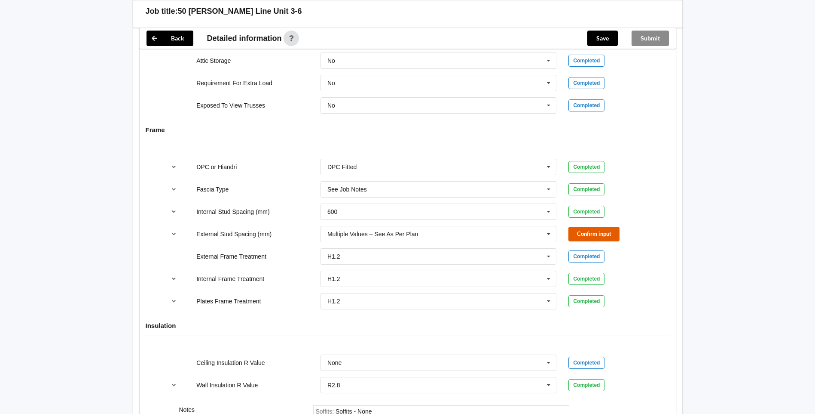
click at [399, 230] on button "Confirm input" at bounding box center [594, 234] width 51 height 14
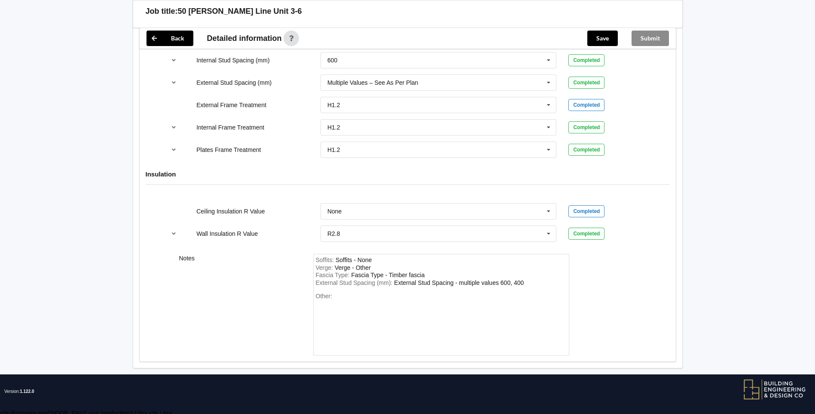
scroll to position [971, 0]
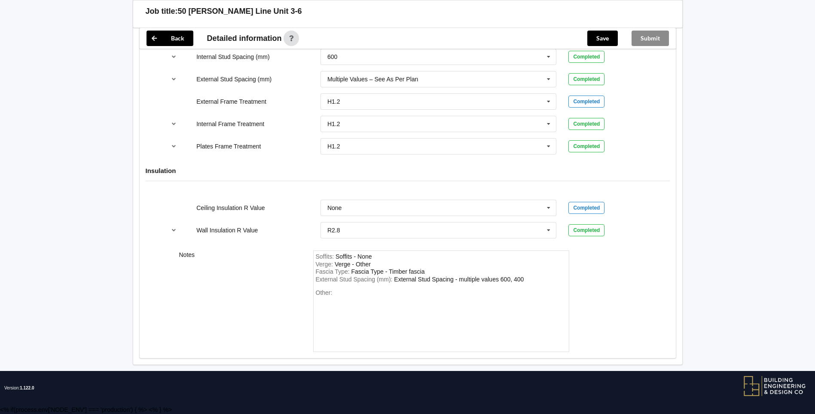
click at [399, 28] on div "Back Detailed information Save Submit" at bounding box center [407, 38] width 537 height 21
click at [399, 29] on div "Save" at bounding box center [603, 38] width 44 height 21
click at [399, 31] on button "Save" at bounding box center [603, 38] width 31 height 15
click at [399, 41] on div "Submit" at bounding box center [650, 38] width 51 height 21
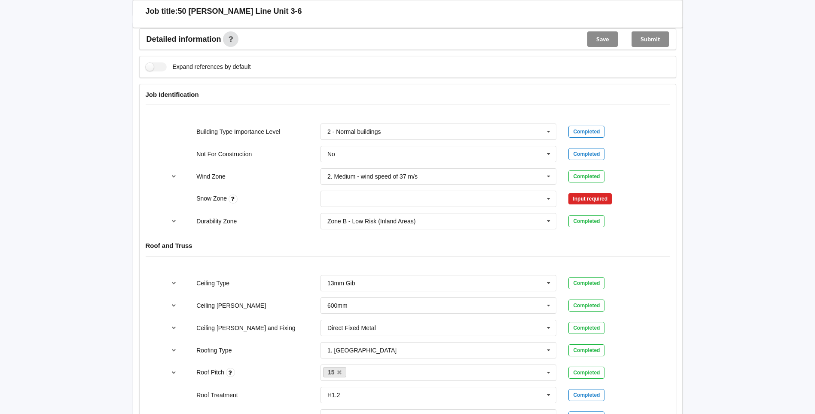
scroll to position [241, 0]
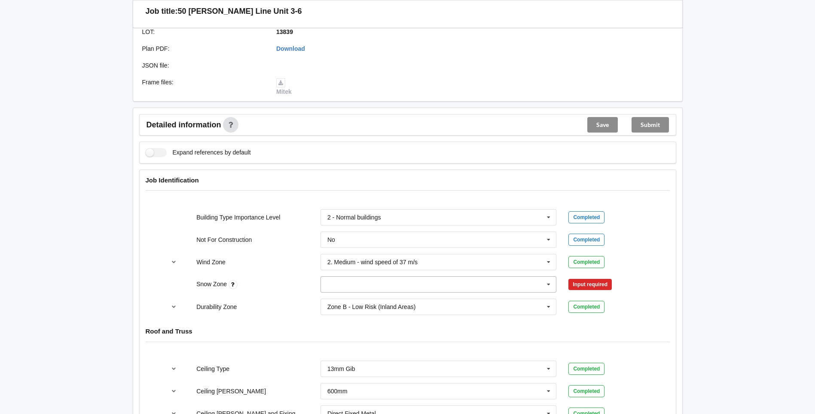
click at [399, 291] on icon at bounding box center [548, 284] width 13 height 16
click at [352, 320] on div "N1" at bounding box center [439, 316] width 236 height 16
click at [399, 285] on button "Confirm input" at bounding box center [594, 284] width 51 height 14
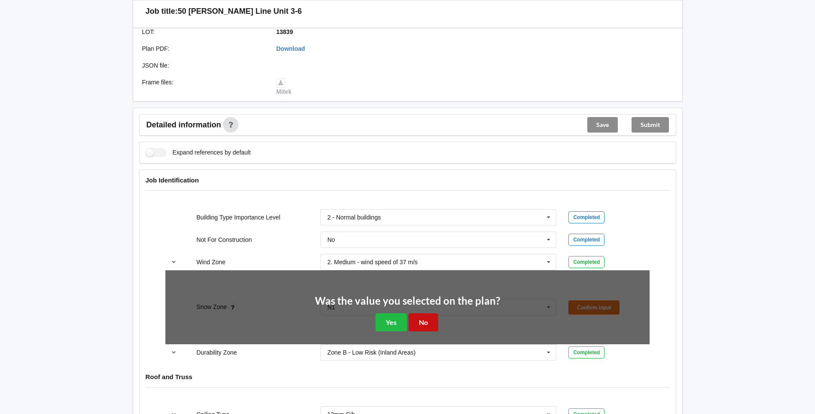
drag, startPoint x: 422, startPoint y: 320, endPoint x: 551, endPoint y: 158, distance: 207.1
click at [399, 320] on button "No" at bounding box center [424, 322] width 30 height 18
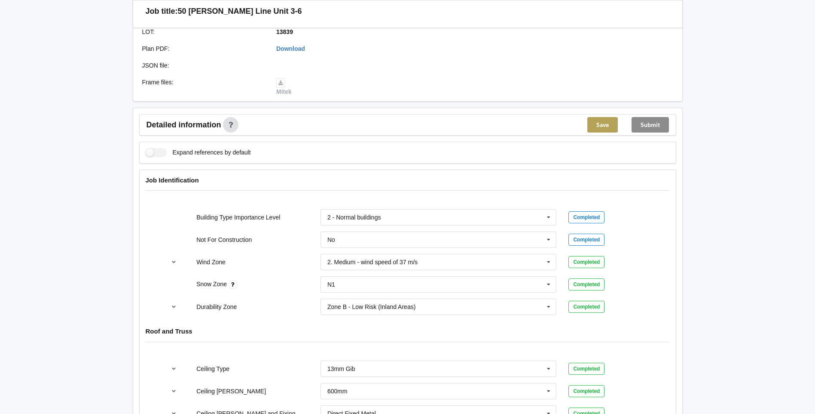
click at [399, 127] on button "Save" at bounding box center [603, 124] width 31 height 15
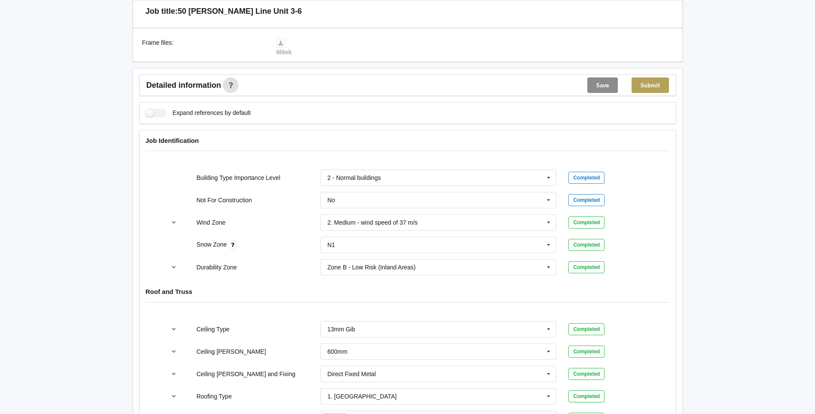
click at [399, 77] on button "Submit" at bounding box center [650, 84] width 37 height 15
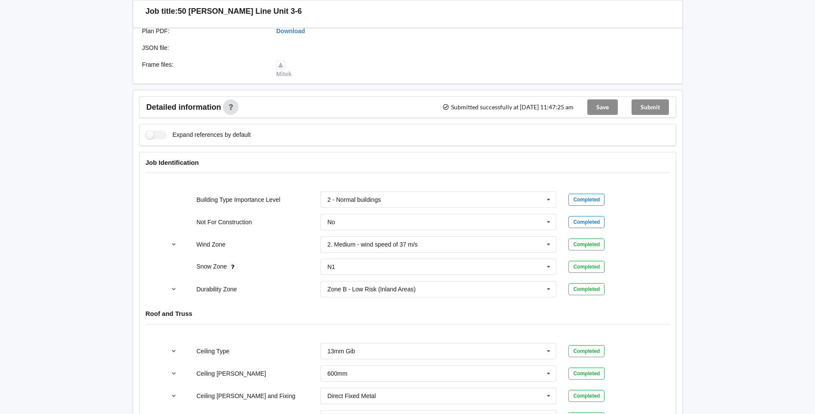
scroll to position [26, 0]
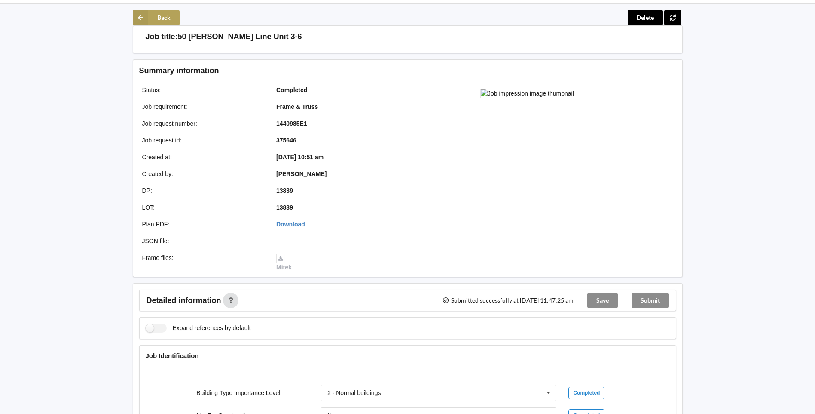
click at [159, 16] on button "Back" at bounding box center [156, 17] width 47 height 15
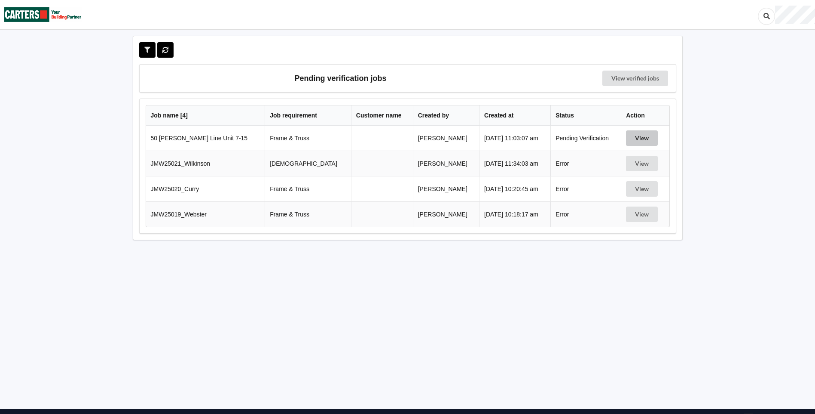
click at [399, 138] on button "View" at bounding box center [642, 137] width 32 height 15
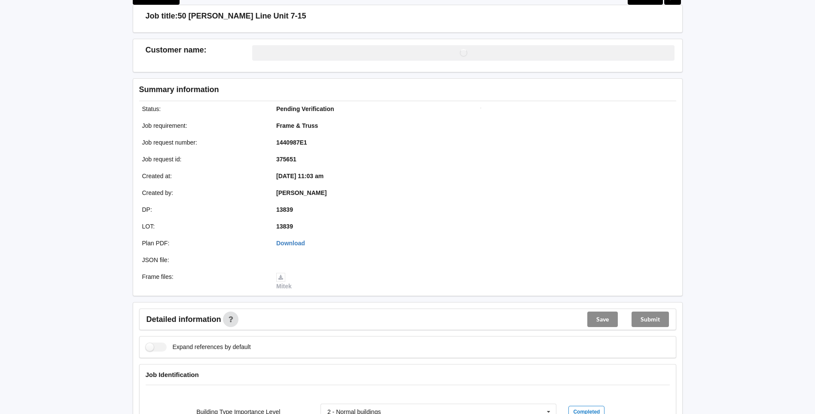
scroll to position [301, 0]
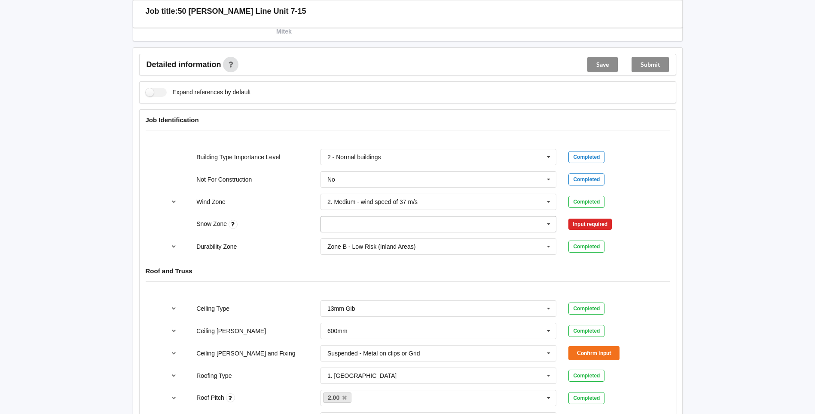
click at [399, 224] on icon at bounding box center [548, 224] width 13 height 16
click at [374, 251] on div "N1" at bounding box center [439, 256] width 236 height 16
click at [399, 219] on button "Confirm input" at bounding box center [594, 224] width 51 height 14
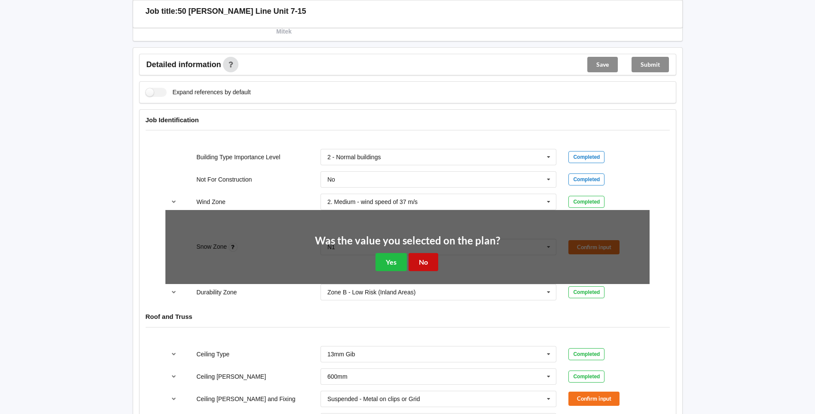
click at [399, 260] on button "No" at bounding box center [424, 262] width 30 height 18
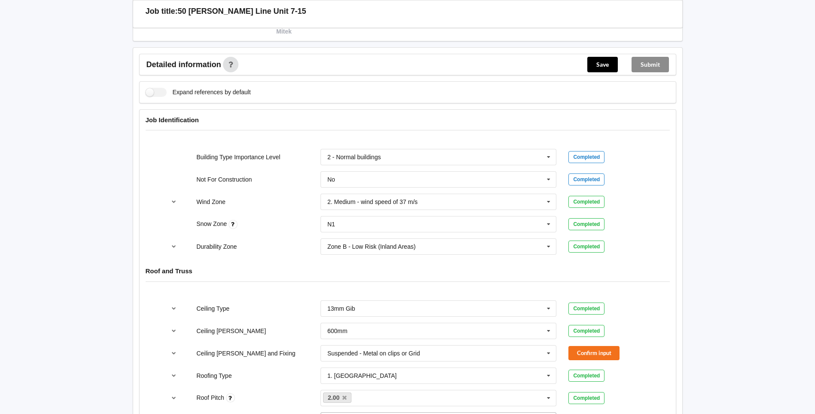
scroll to position [473, 0]
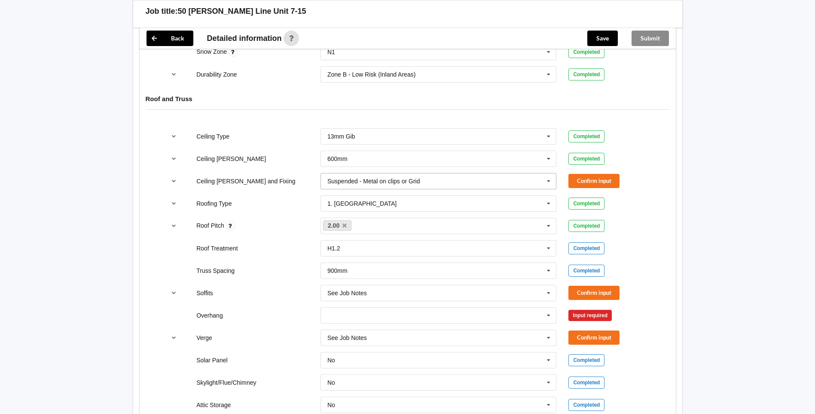
click at [399, 178] on icon at bounding box center [548, 181] width 13 height 16
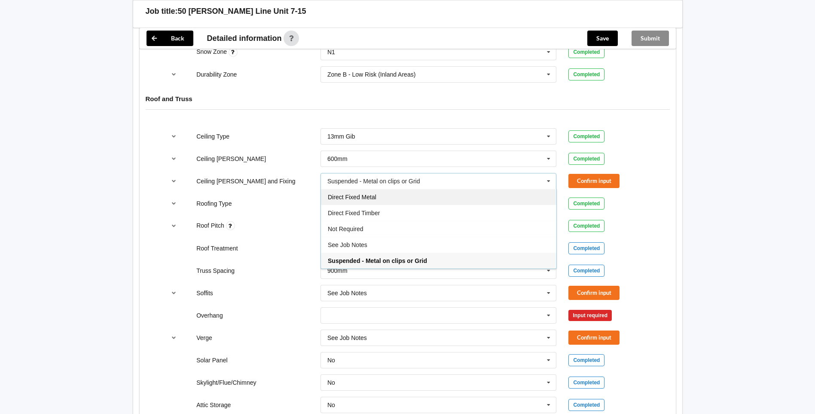
click at [399, 198] on div "Direct Fixed Metal" at bounding box center [439, 197] width 236 height 16
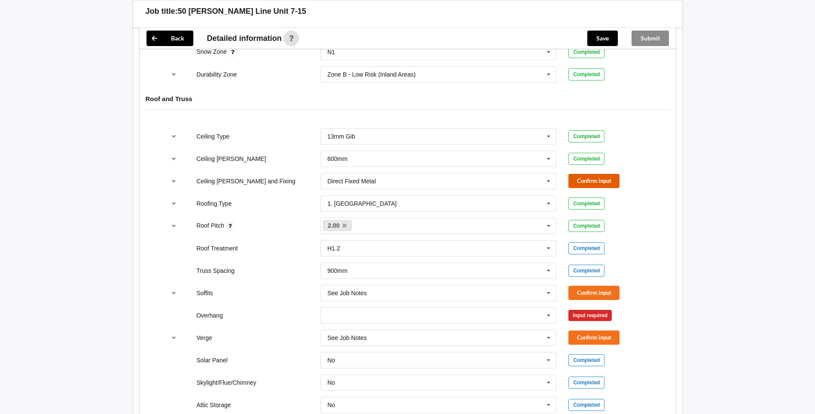
click at [399, 181] on button "Confirm input" at bounding box center [594, 181] width 51 height 14
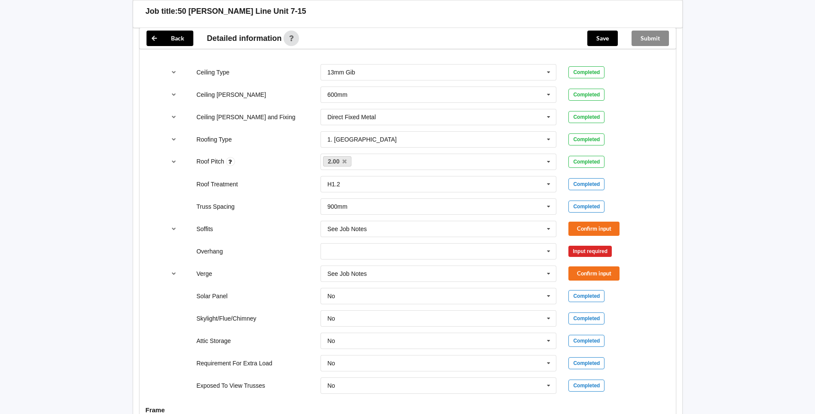
scroll to position [559, 0]
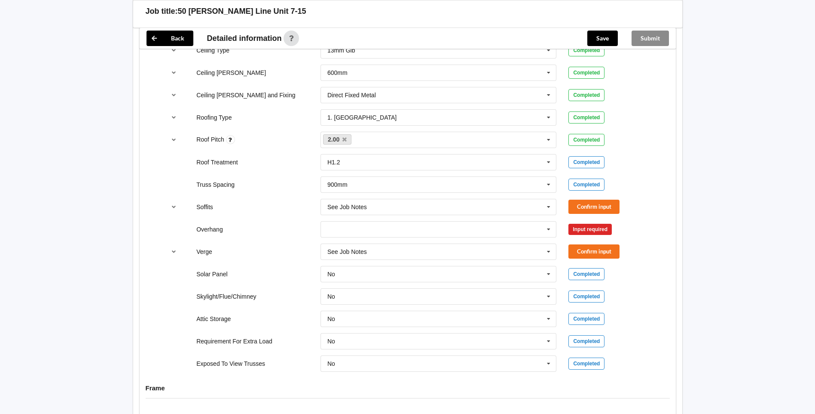
drag, startPoint x: 369, startPoint y: 139, endPoint x: 294, endPoint y: 140, distance: 74.8
click at [294, 140] on div "Roof Pitch 2.00 None Completed" at bounding box center [407, 140] width 496 height 28
drag, startPoint x: 294, startPoint y: 140, endPoint x: 343, endPoint y: 140, distance: 49.4
click at [343, 140] on icon at bounding box center [345, 140] width 4 height 6
click at [344, 140] on div "2.00 None" at bounding box center [439, 140] width 236 height 16
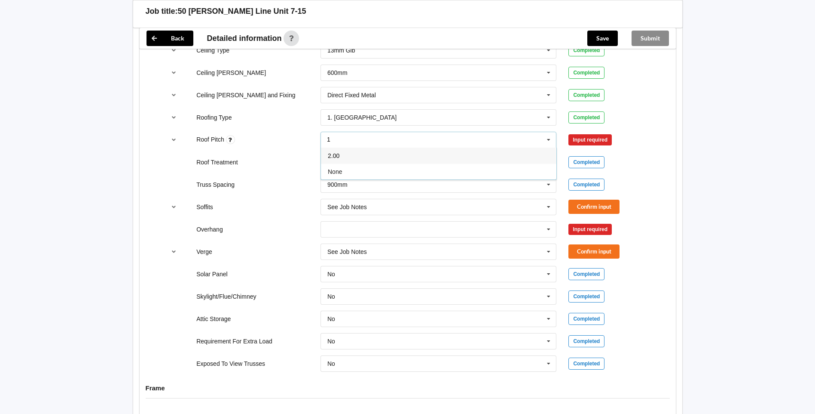
type input "11"
click at [399, 137] on button "Confirm input" at bounding box center [594, 139] width 51 height 14
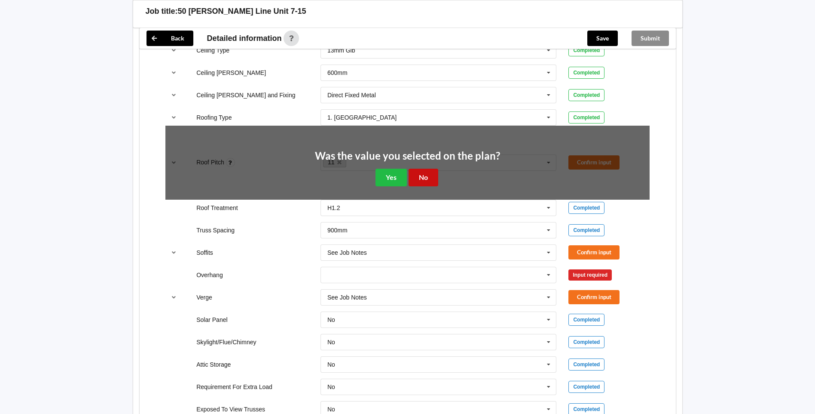
click at [399, 173] on button "No" at bounding box center [424, 177] width 30 height 18
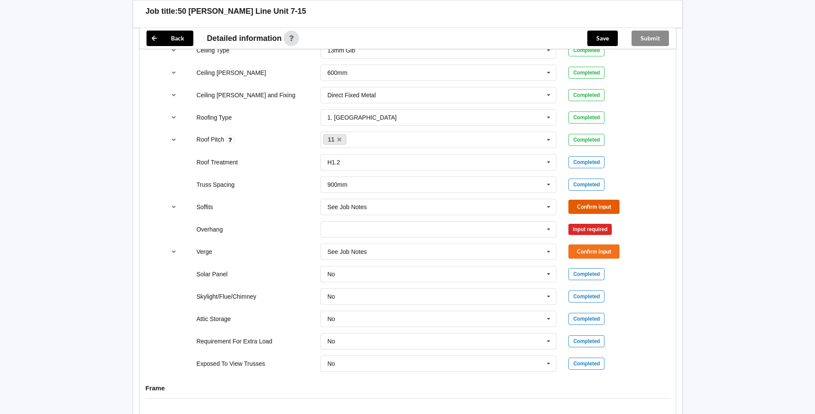
click at [399, 206] on button "Confirm input" at bounding box center [594, 206] width 51 height 14
click at [399, 227] on icon at bounding box center [548, 229] width 13 height 16
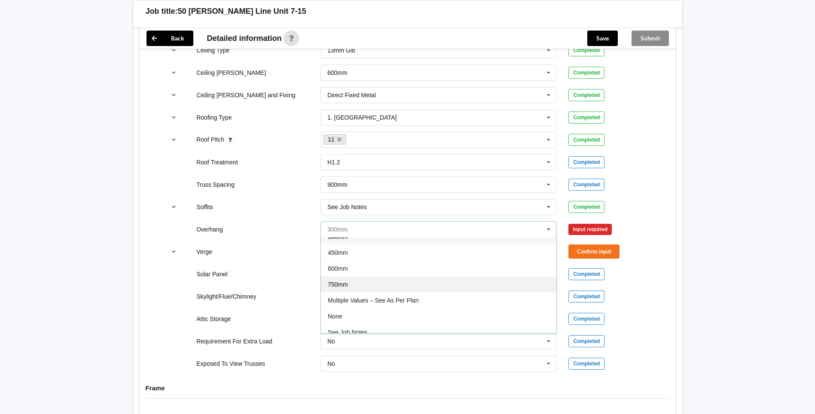
scroll to position [15, 0]
drag, startPoint x: 398, startPoint y: 325, endPoint x: 534, endPoint y: 264, distance: 148.7
click at [399, 325] on div "See Job Notes" at bounding box center [439, 325] width 236 height 16
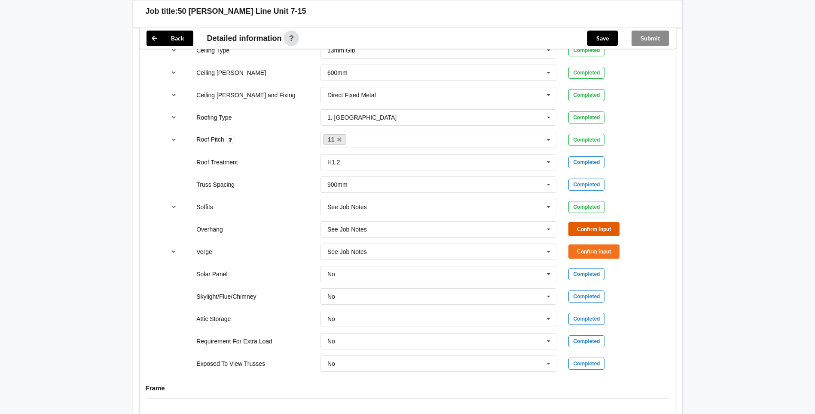
click at [399, 230] on button "Confirm input" at bounding box center [594, 229] width 51 height 14
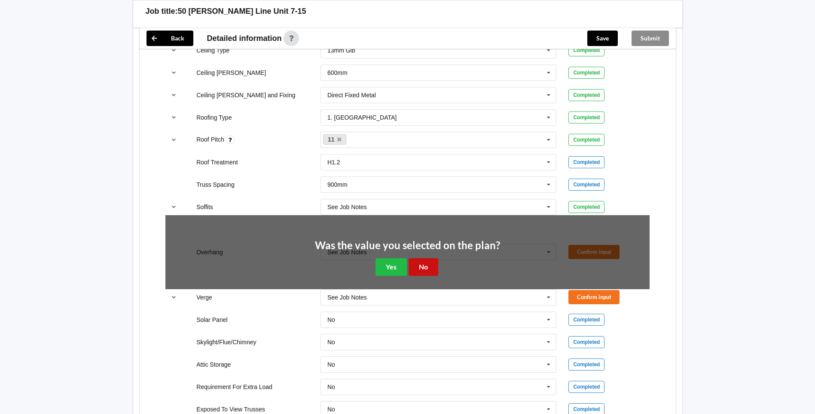
click at [399, 271] on div "Was the value you selected on the plan? Yes No" at bounding box center [407, 258] width 185 height 36
click at [399, 268] on button "No" at bounding box center [424, 267] width 30 height 18
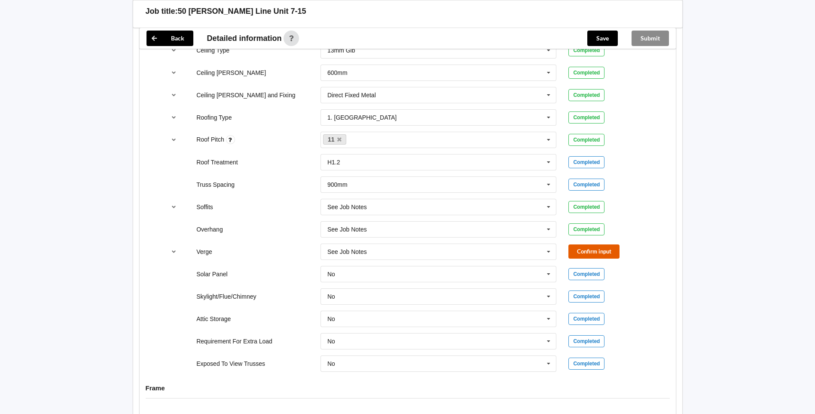
click at [399, 250] on button "Confirm input" at bounding box center [594, 251] width 51 height 14
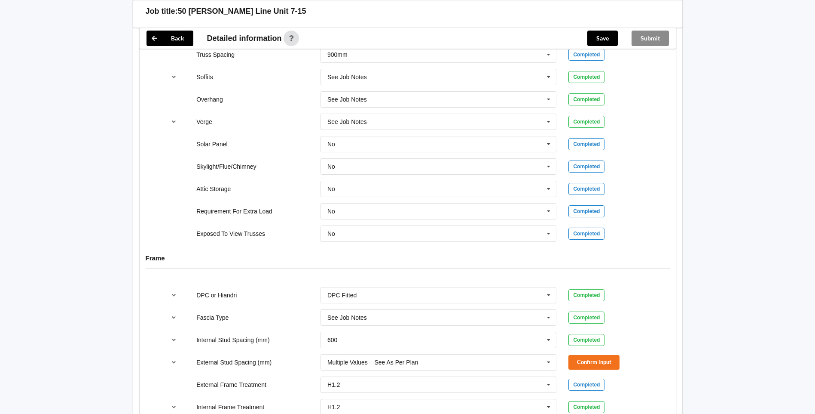
scroll to position [903, 0]
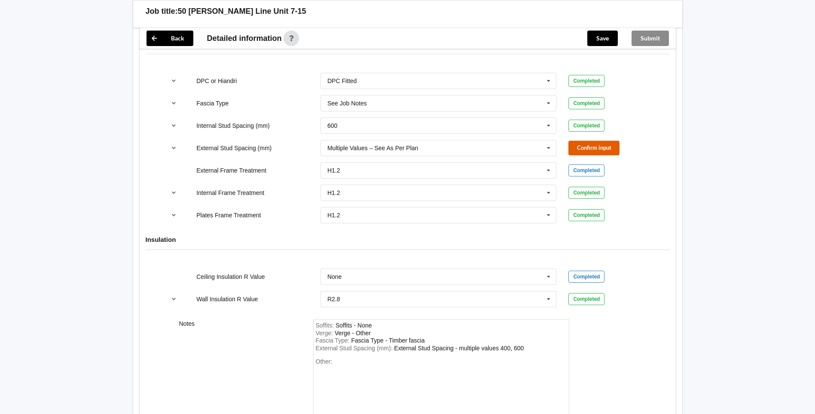
click at [399, 149] on button "Confirm input" at bounding box center [594, 148] width 51 height 14
click at [399, 43] on button "Save" at bounding box center [603, 38] width 31 height 15
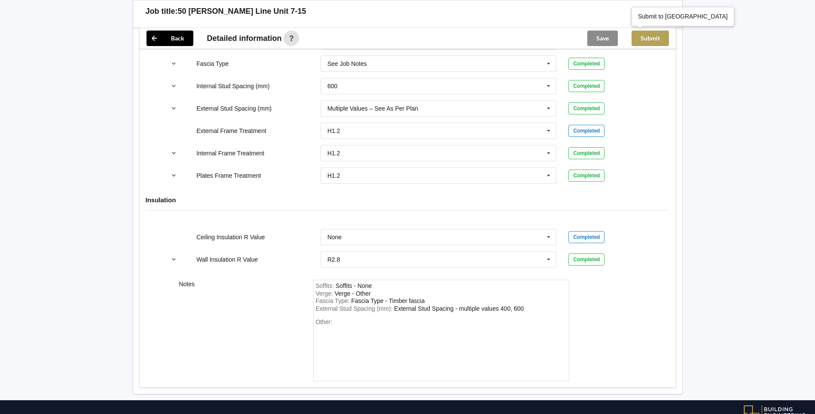
click at [399, 40] on button "Submit" at bounding box center [650, 38] width 37 height 15
